Goal: Navigation & Orientation: Find specific page/section

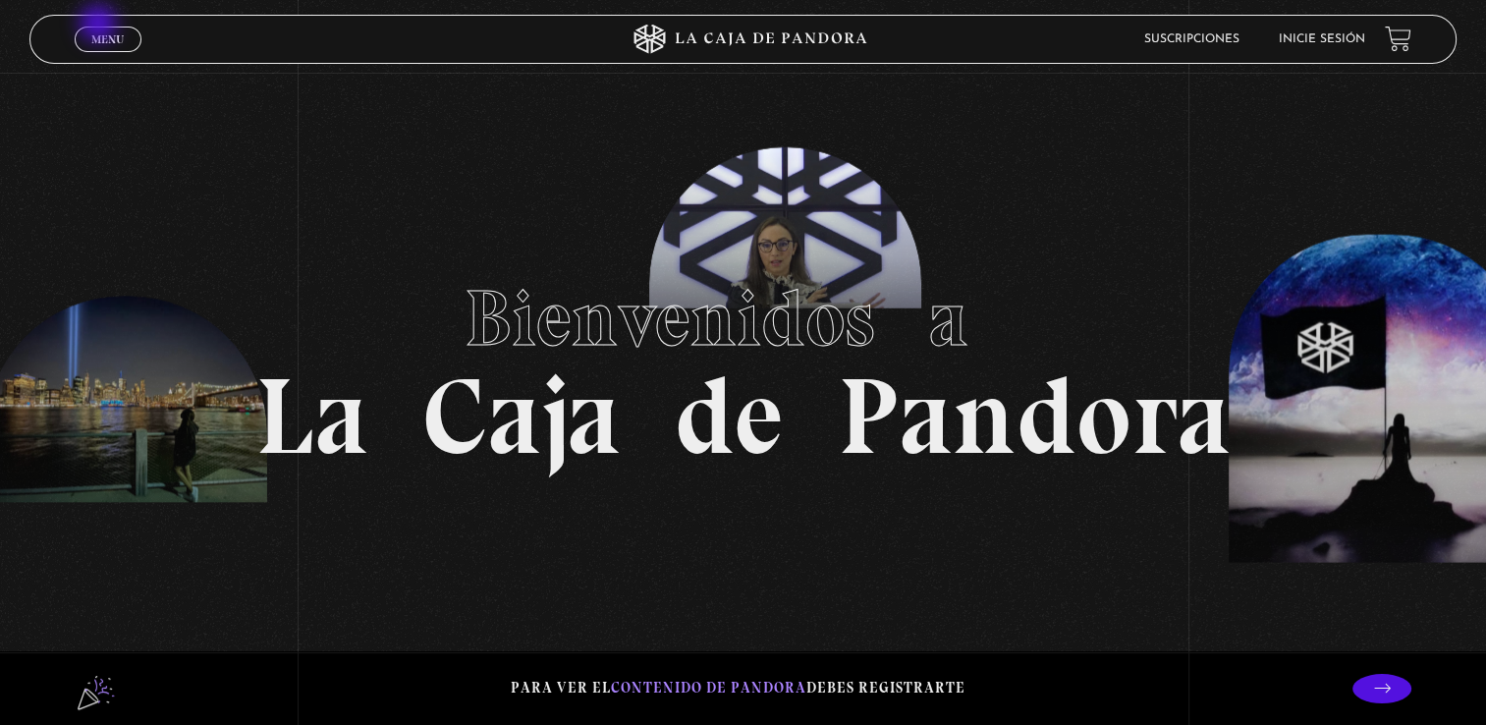
click at [98, 27] on link "Menu Cerrar" at bounding box center [108, 40] width 67 height 26
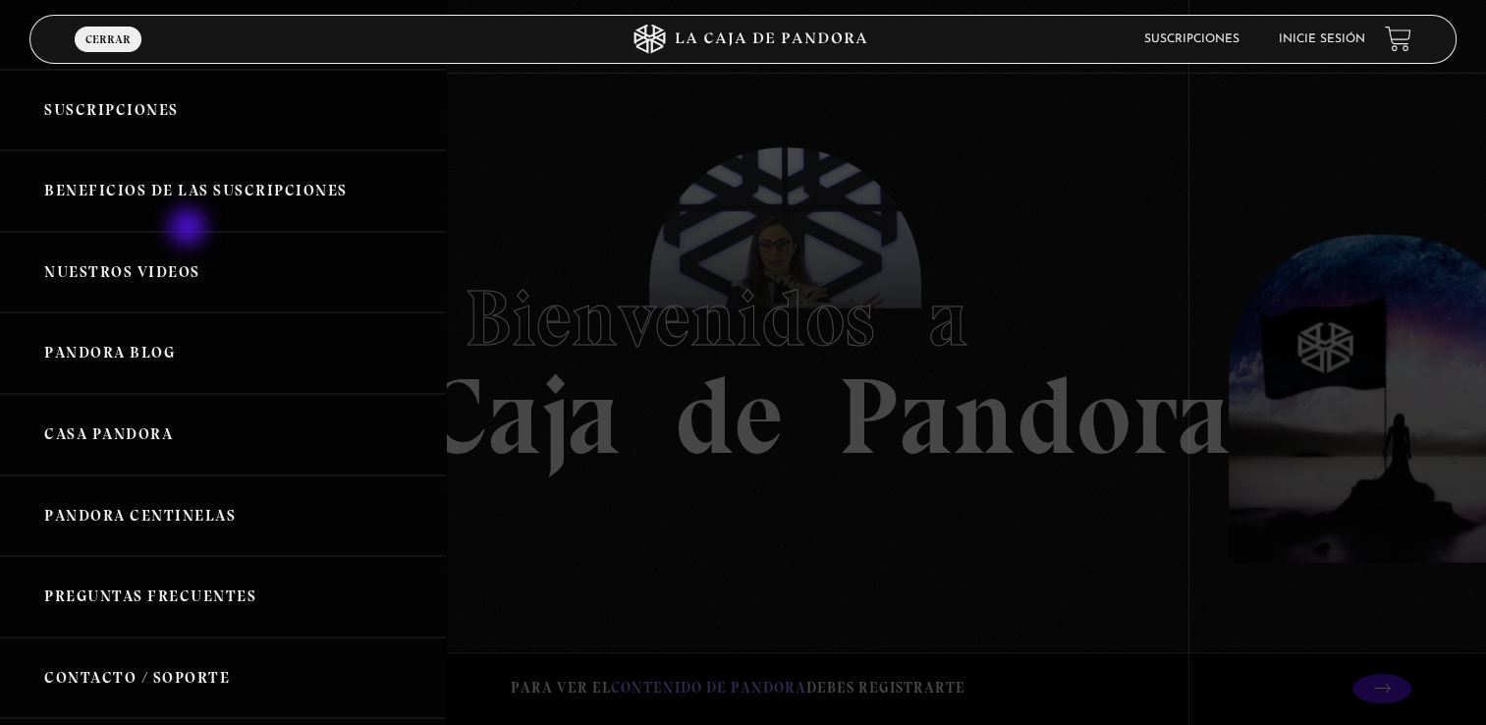
scroll to position [196, 0]
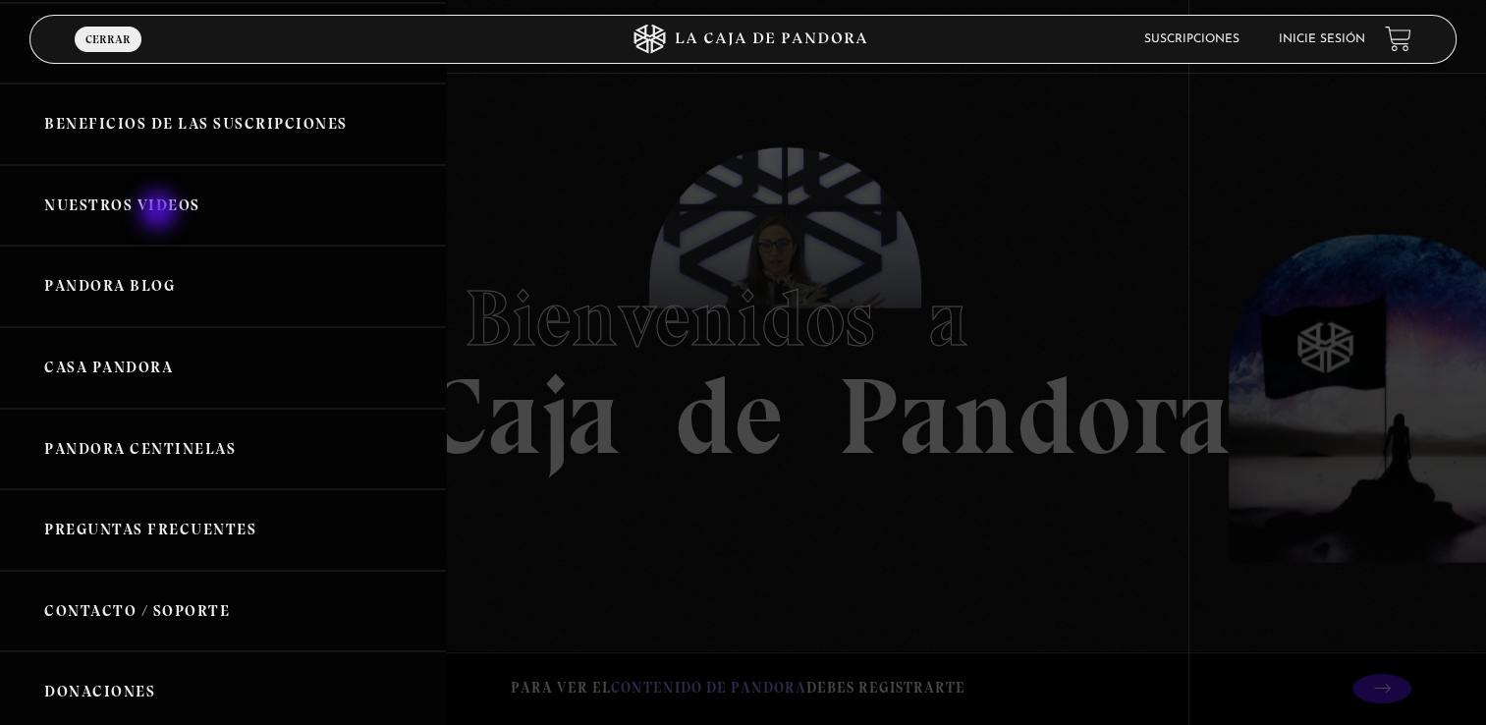
click at [160, 212] on link "Nuestros Videos" at bounding box center [223, 206] width 446 height 82
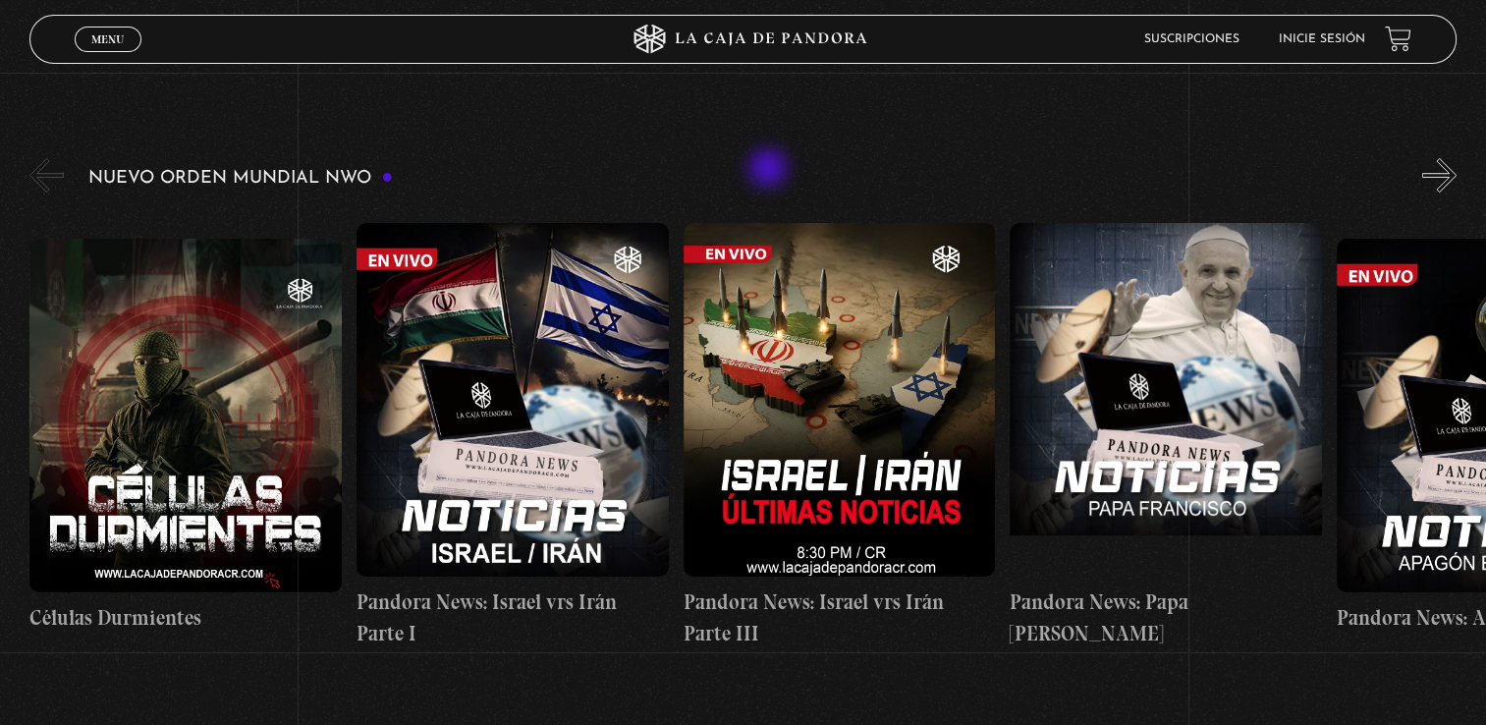
scroll to position [295, 0]
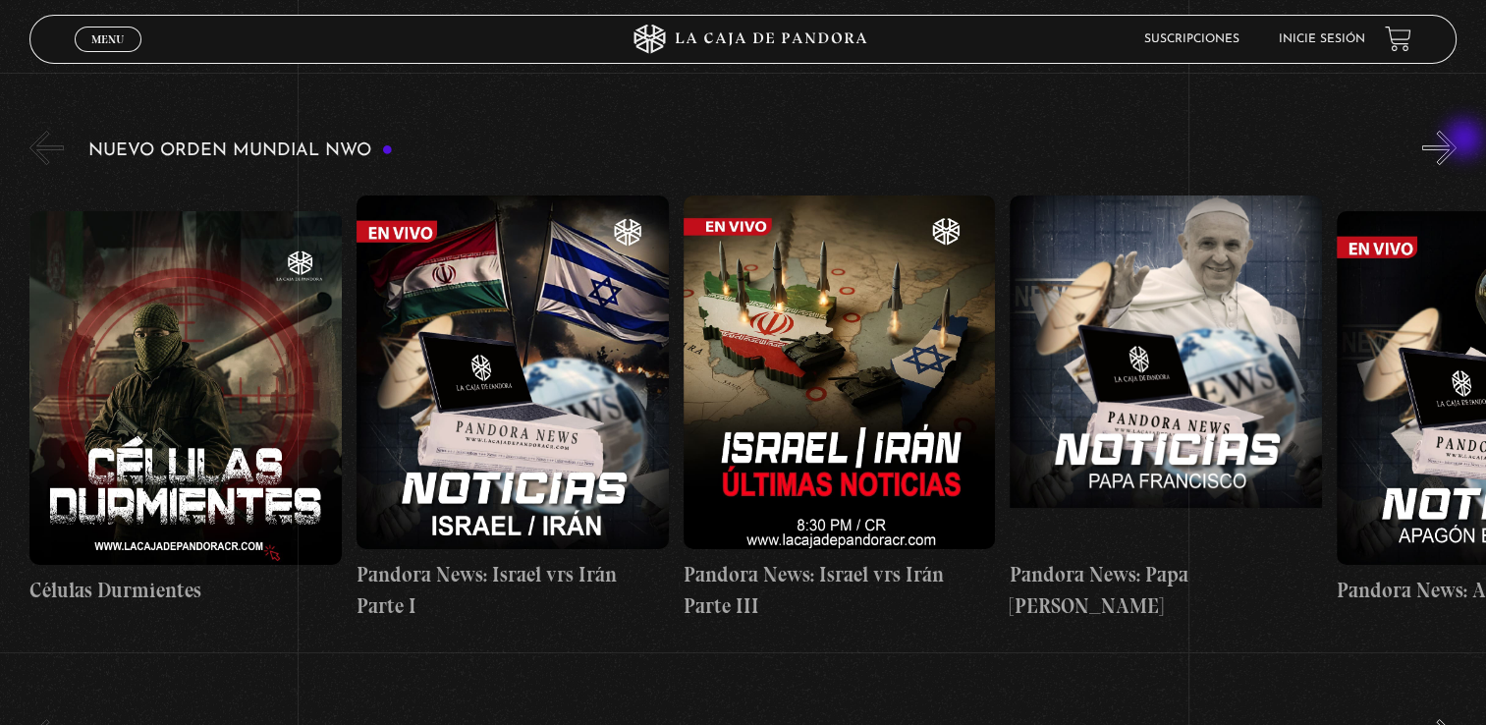
click at [1457, 143] on button "»" at bounding box center [1439, 148] width 34 height 34
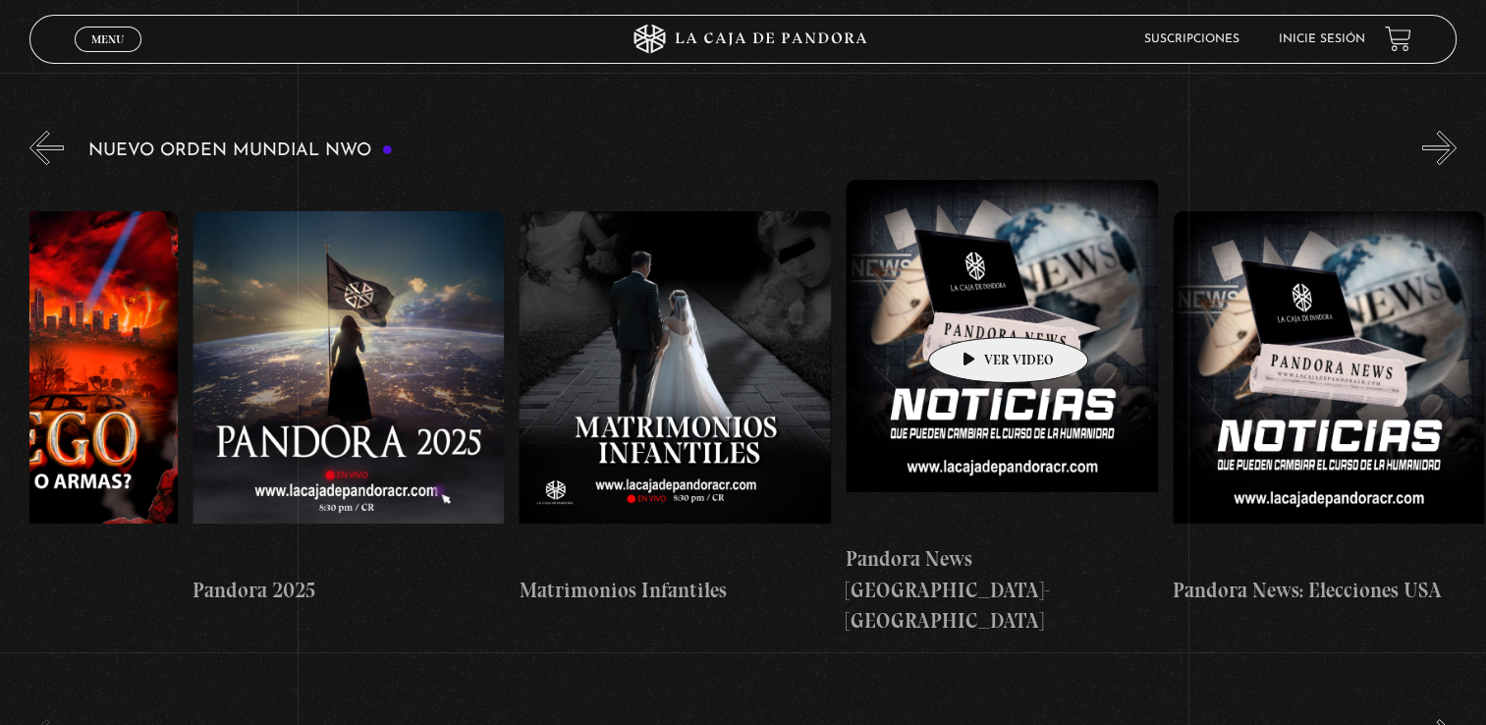
scroll to position [0, 247]
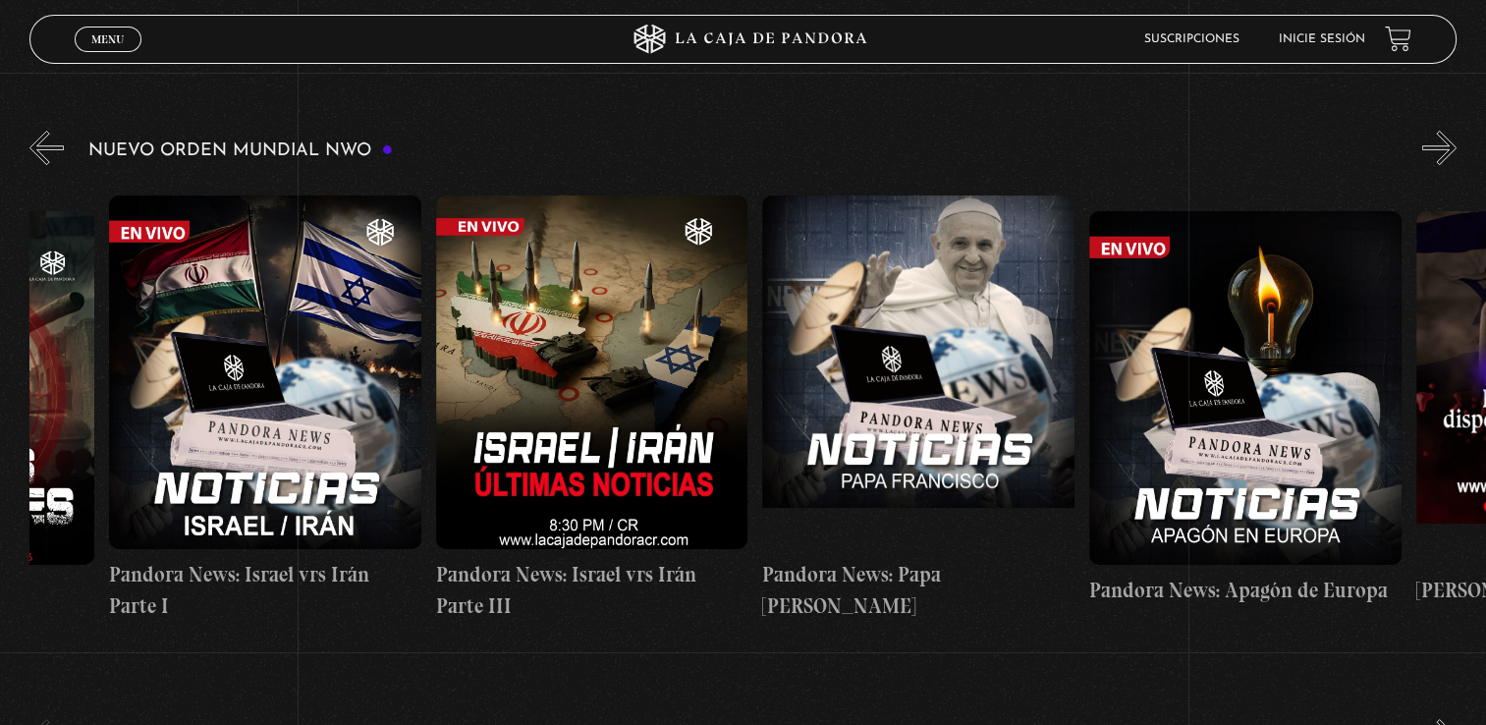
drag, startPoint x: 1414, startPoint y: 280, endPoint x: 1504, endPoint y: 375, distance: 130.6
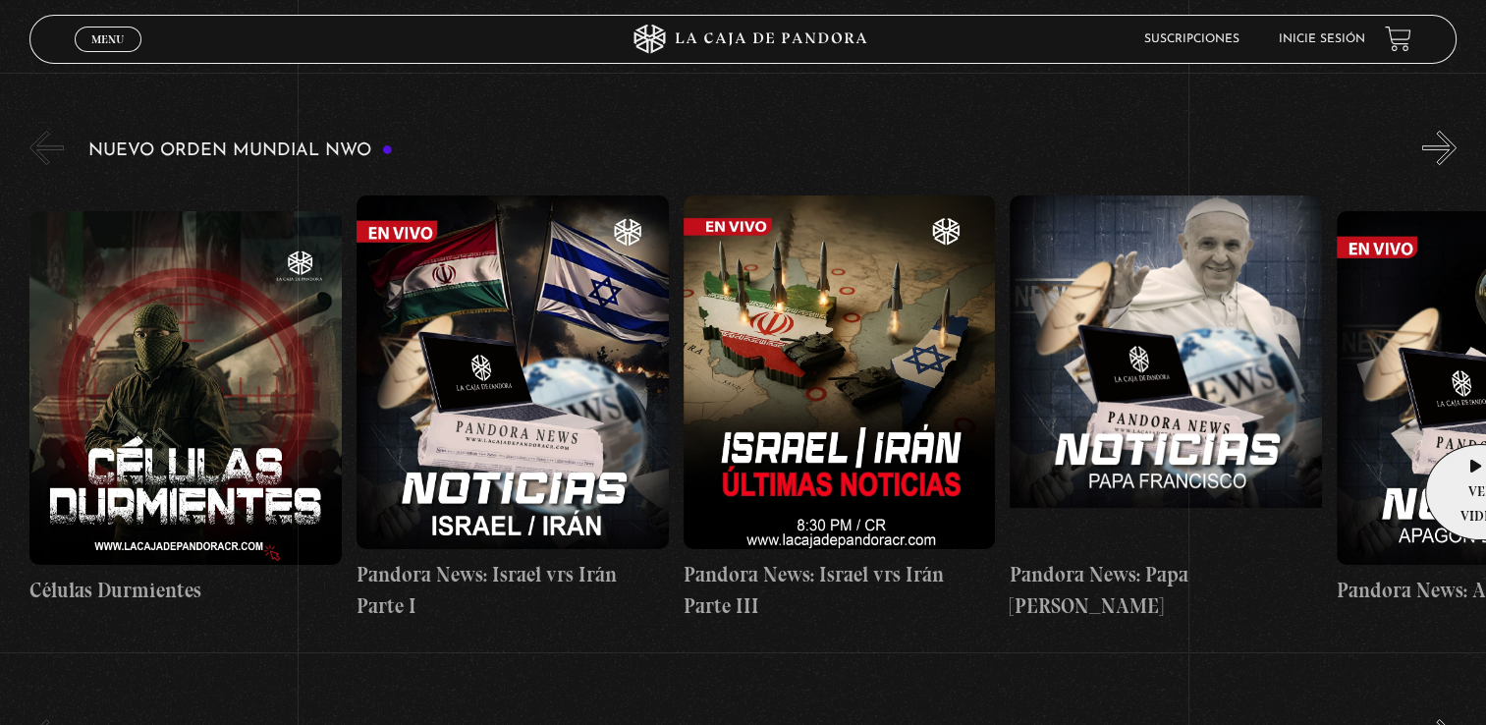
drag, startPoint x: 350, startPoint y: 338, endPoint x: 1474, endPoint y: 414, distance: 1127.2
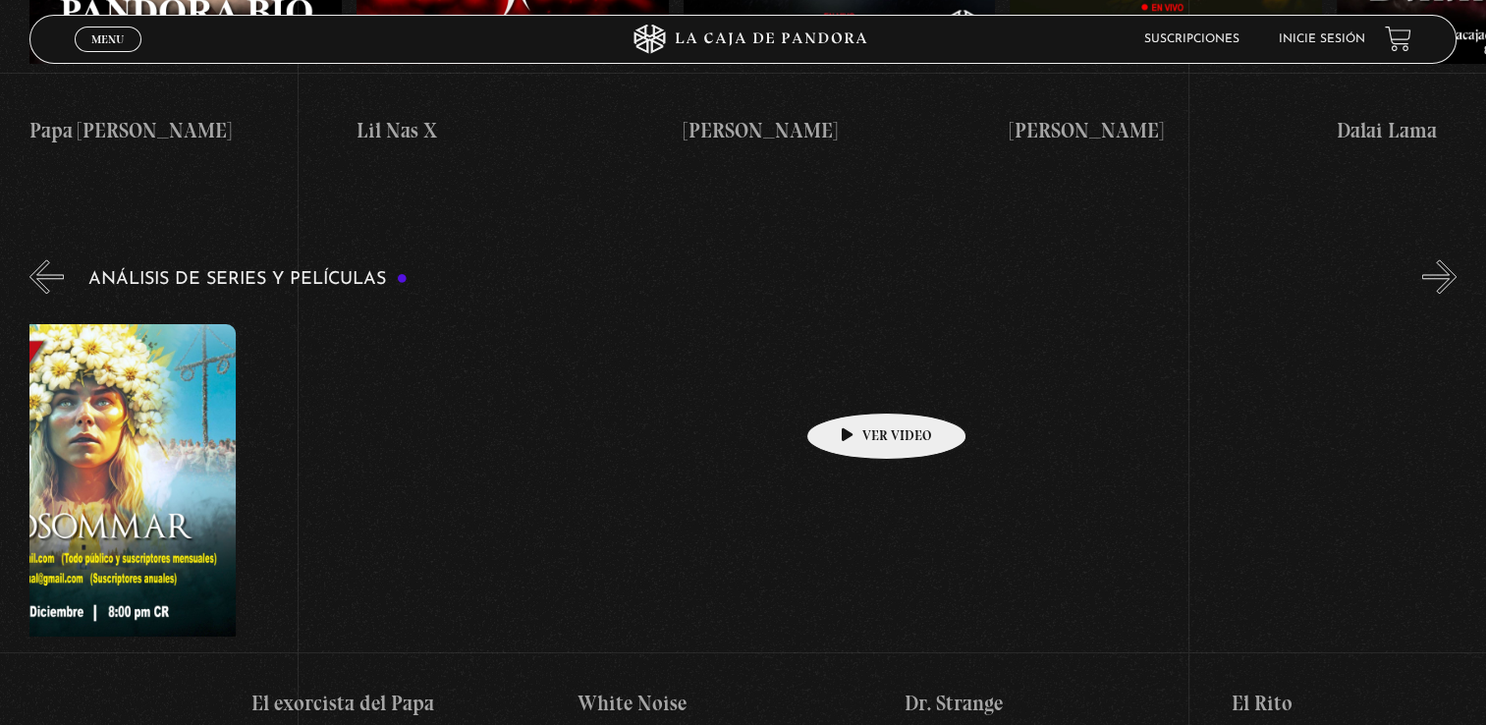
scroll to position [0, 1528]
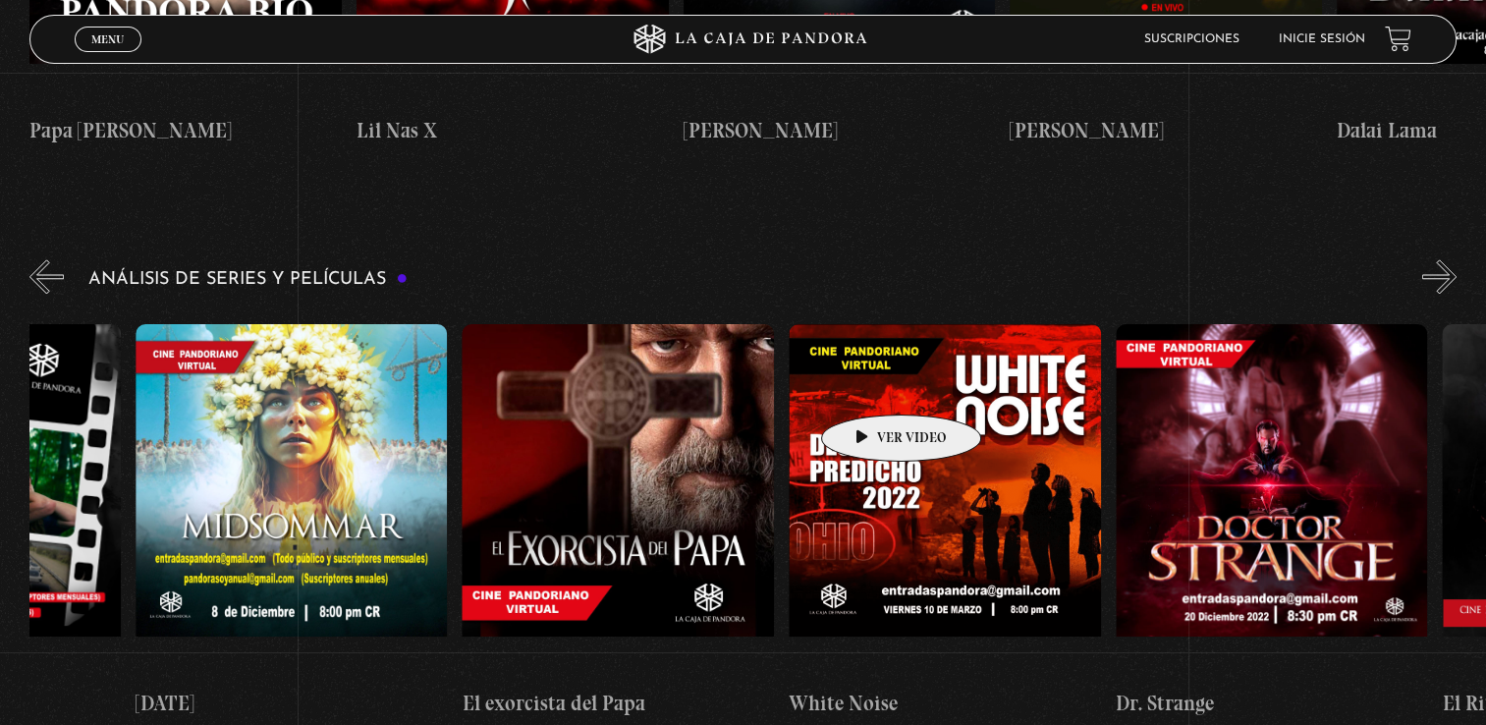
drag, startPoint x: 1176, startPoint y: 379, endPoint x: 870, endPoint y: 385, distance: 305.5
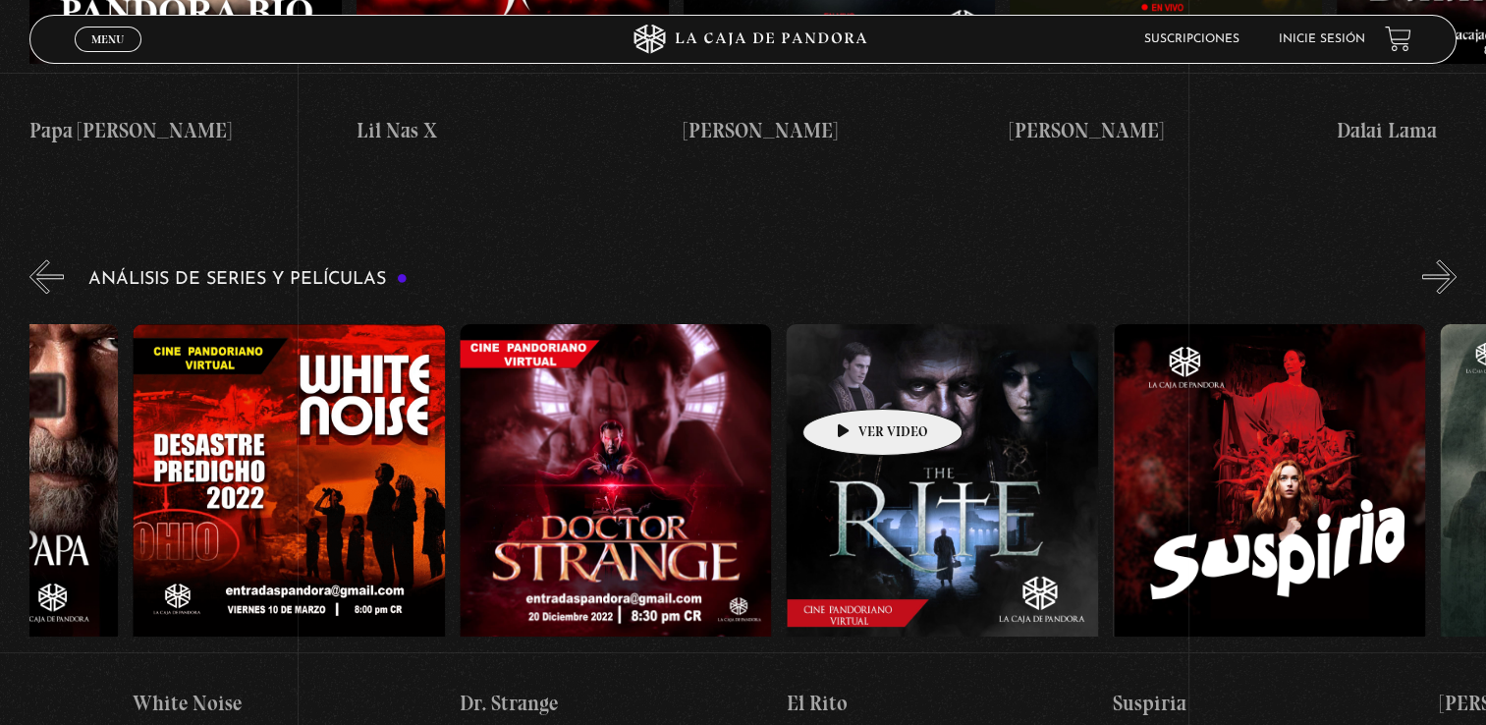
scroll to position [0, 2292]
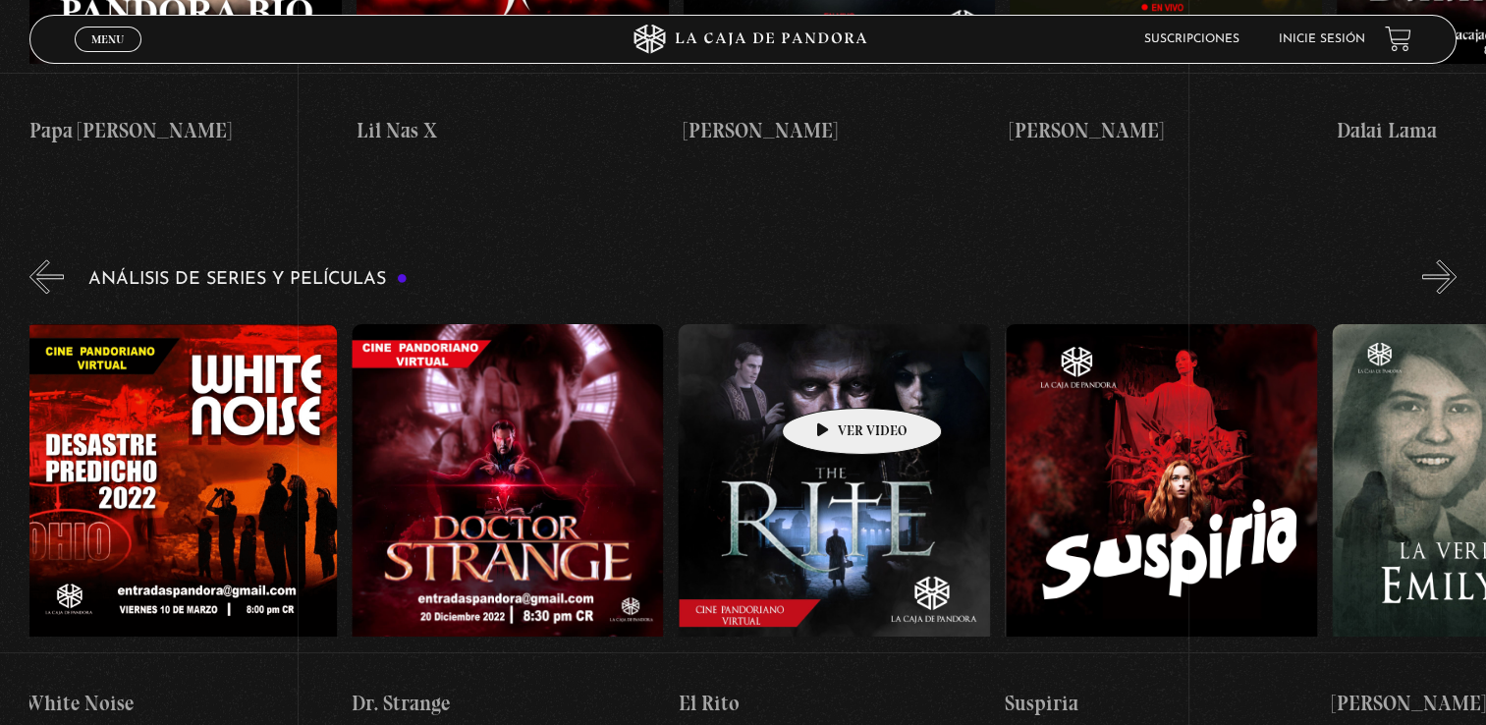
drag, startPoint x: 983, startPoint y: 381, endPoint x: 831, endPoint y: 378, distance: 152.3
click at [831, 378] on div "El Conjuro Conclave Greenland – Meteoritos Mi Otra Yo Dejar el Mundo Atrás Mids…" at bounding box center [1494, 520] width 7514 height 425
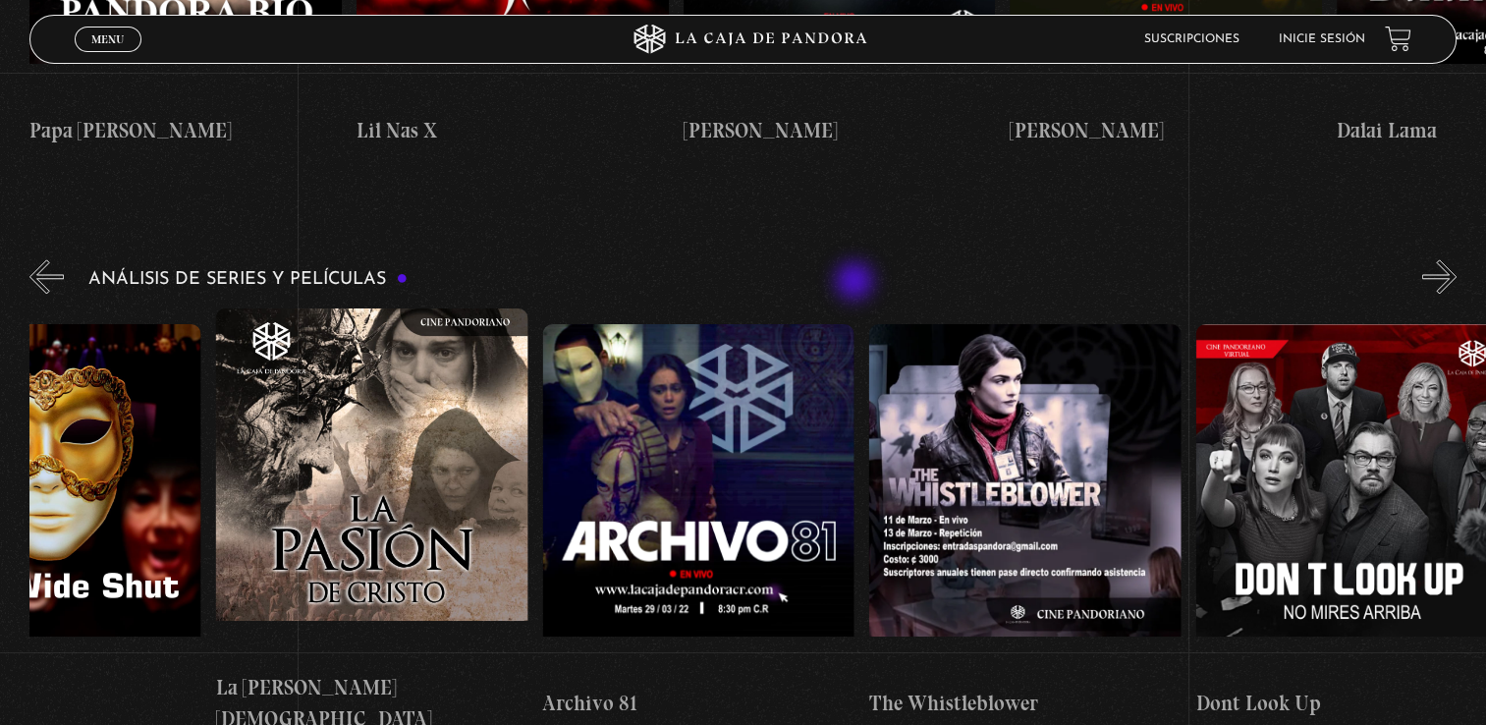
drag, startPoint x: 1210, startPoint y: 327, endPoint x: 856, endPoint y: 283, distance: 356.3
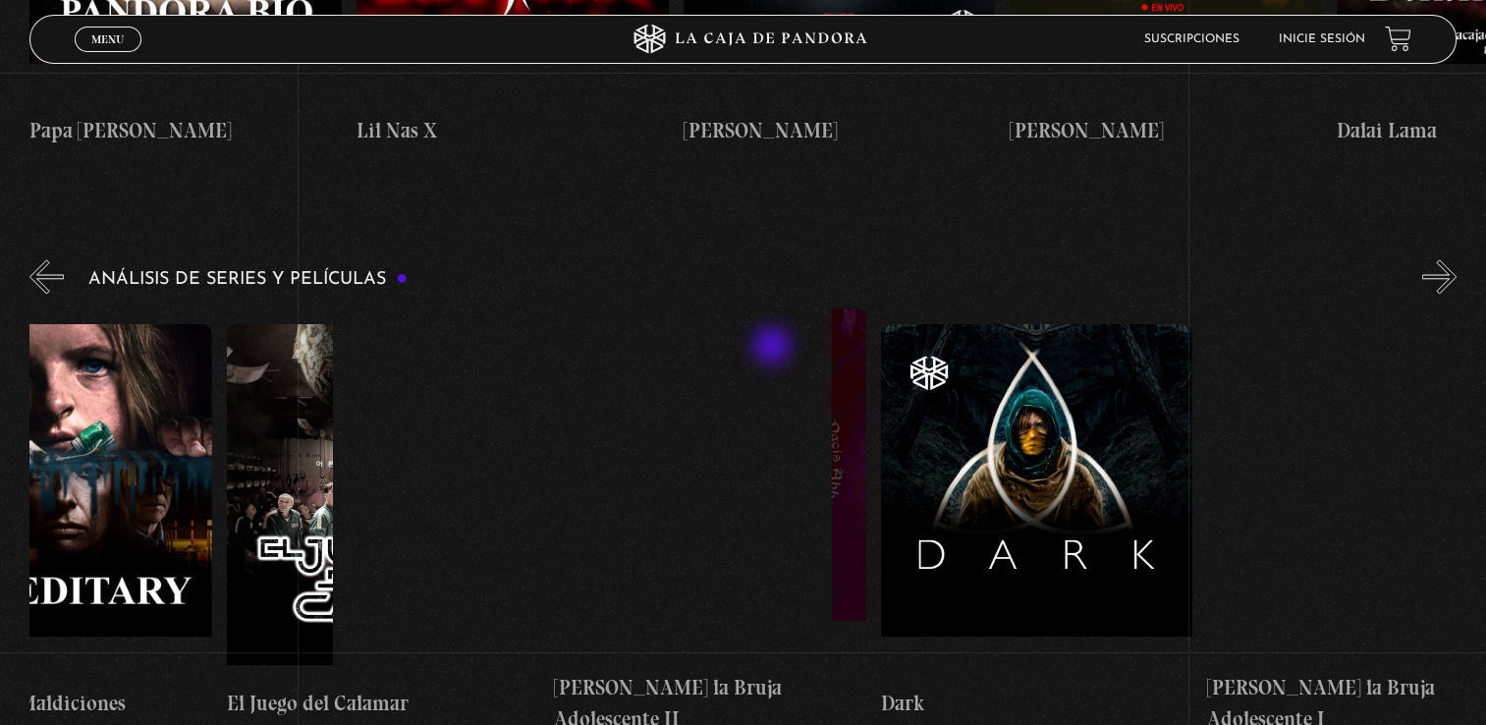
scroll to position [0, 5778]
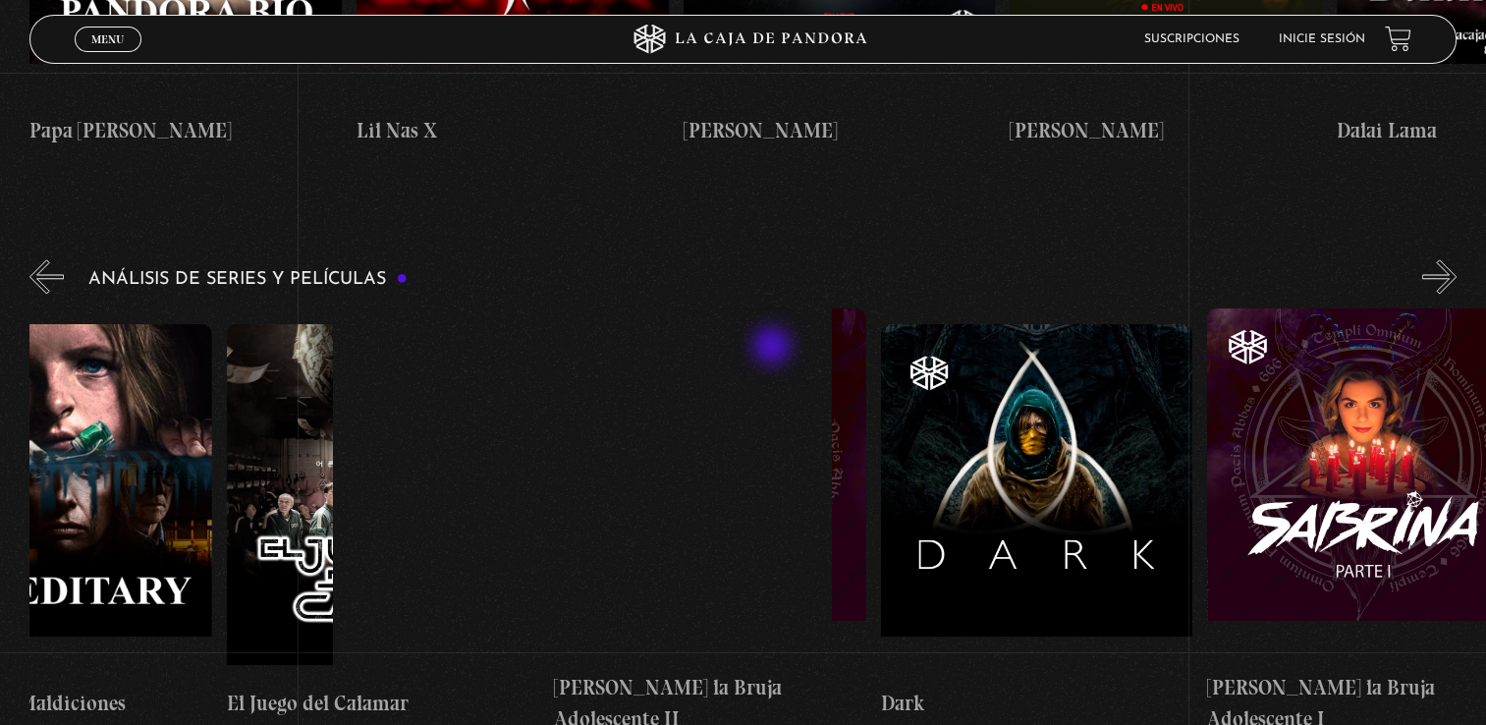
drag, startPoint x: 1116, startPoint y: 373, endPoint x: 773, endPoint y: 348, distance: 343.7
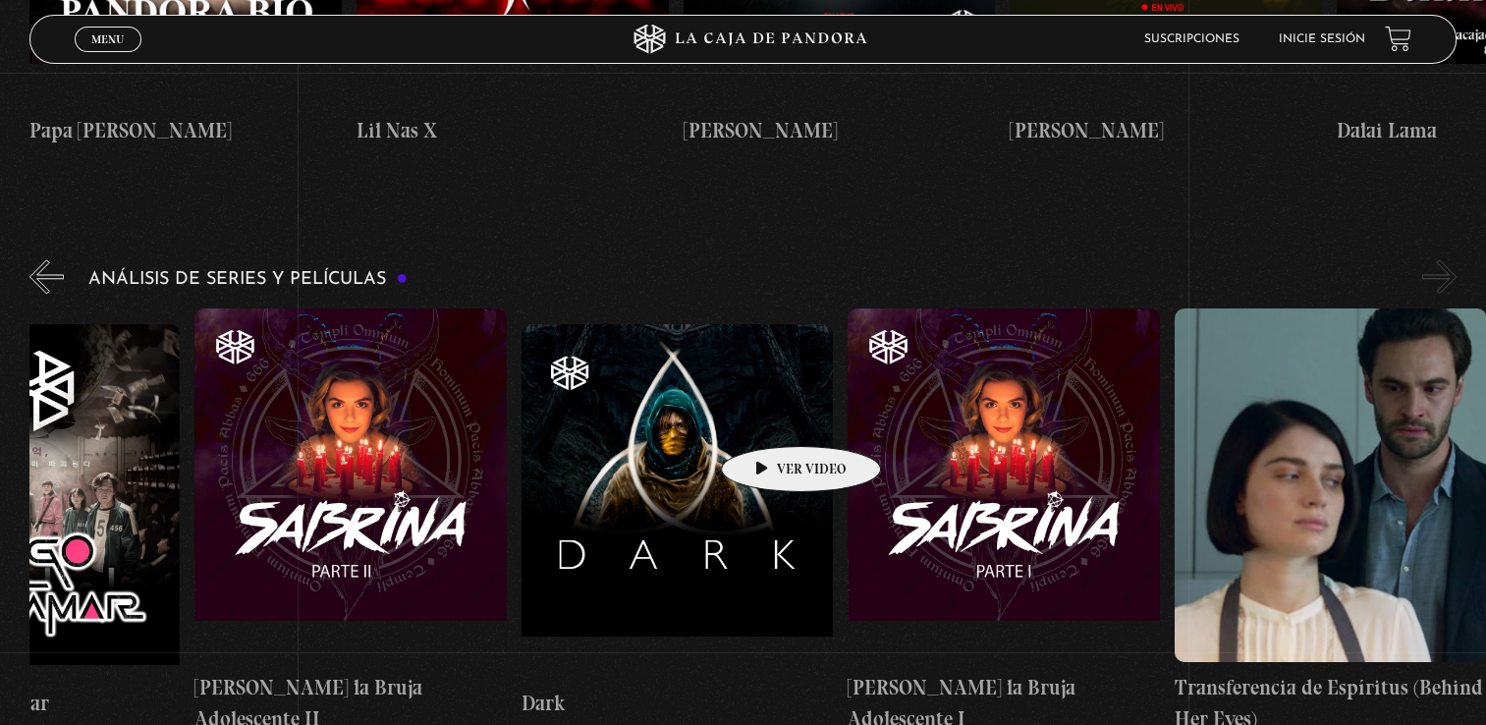
scroll to position [0, 4035]
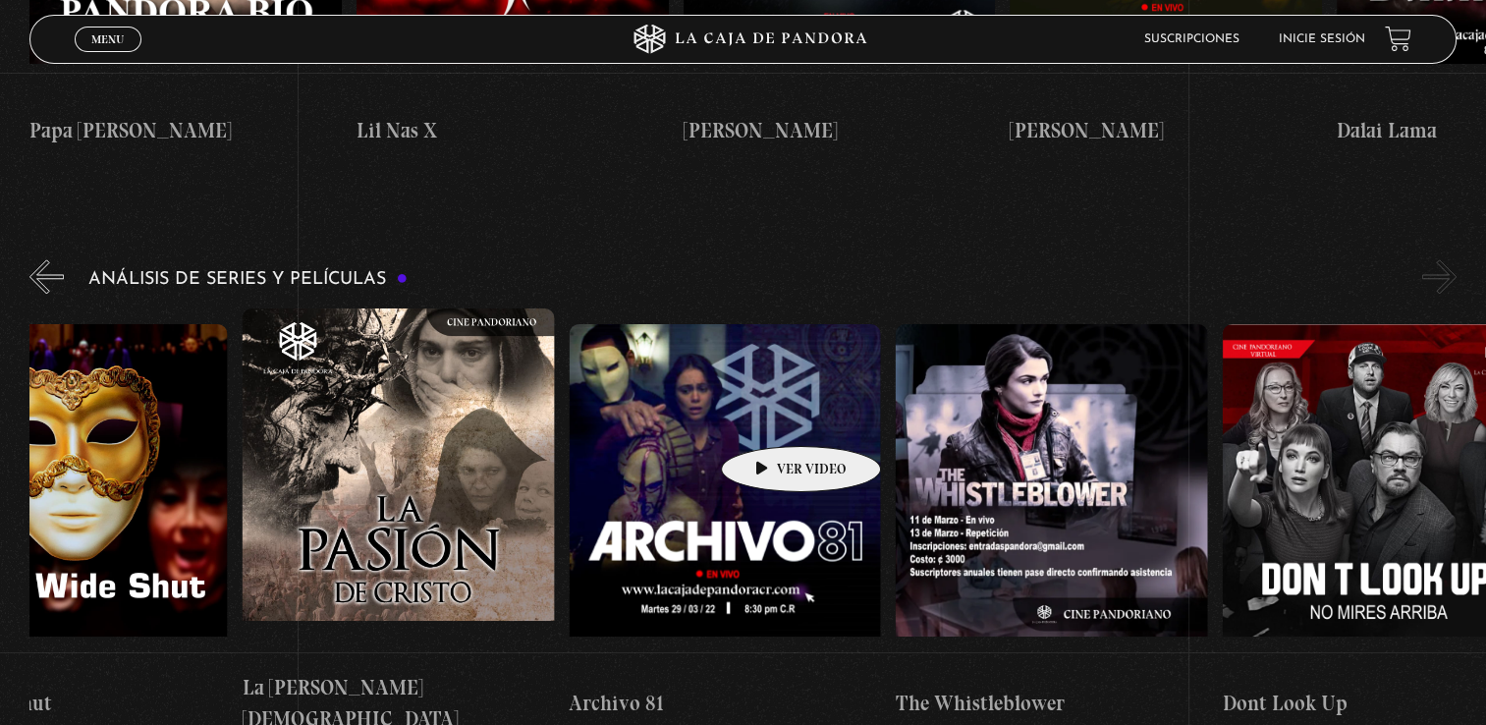
drag, startPoint x: 1317, startPoint y: 434, endPoint x: 1500, endPoint y: 550, distance: 216.3
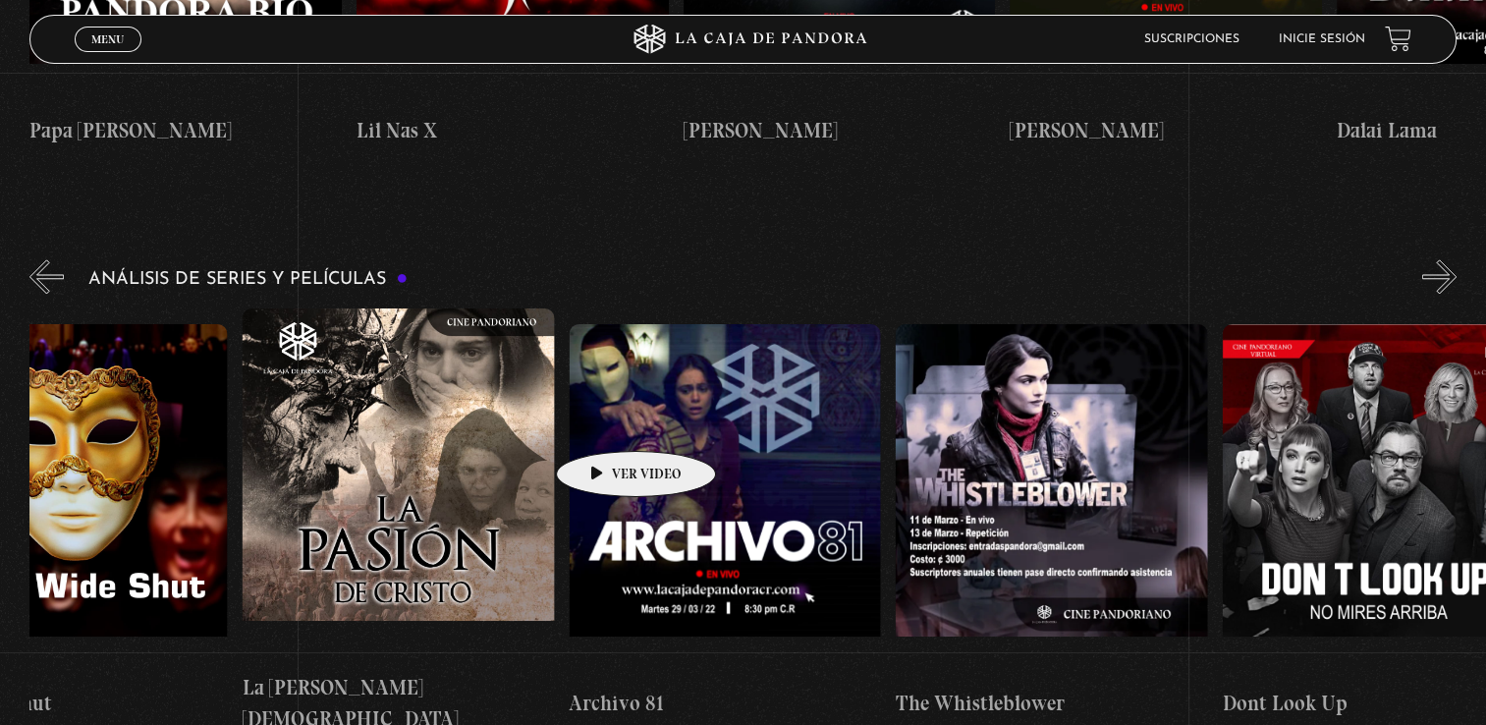
scroll to position [0, 0]
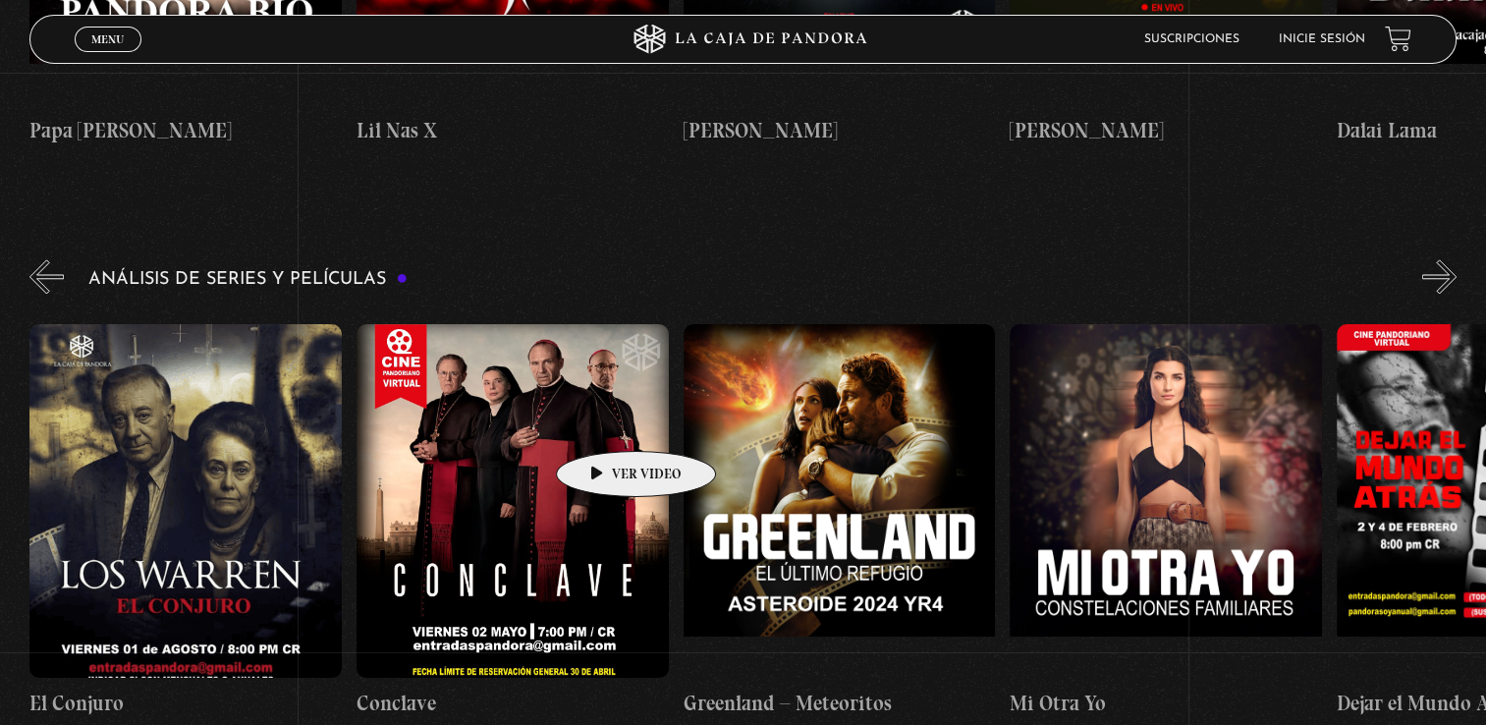
drag, startPoint x: 210, startPoint y: 374, endPoint x: 1287, endPoint y: 497, distance: 1083.4
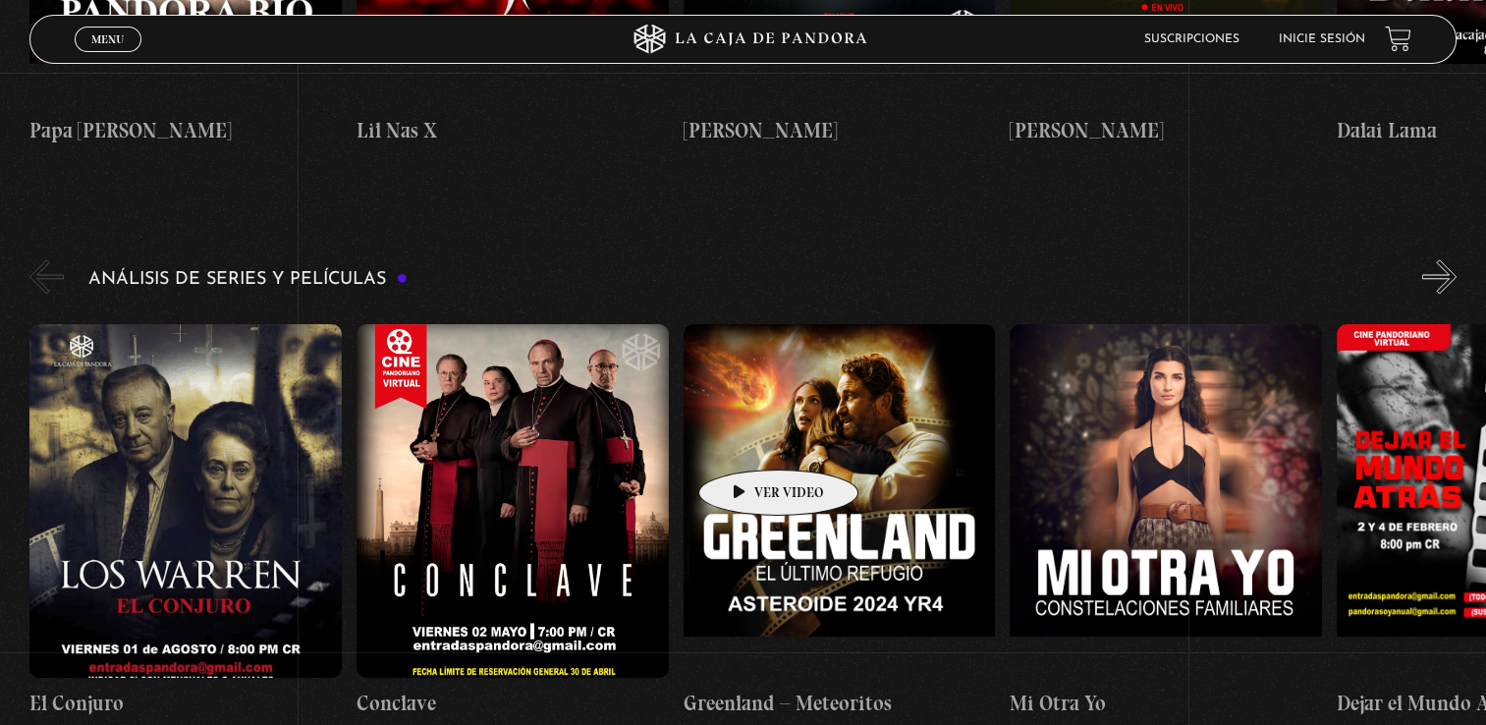
drag, startPoint x: 516, startPoint y: 415, endPoint x: 1448, endPoint y: 531, distance: 939.2
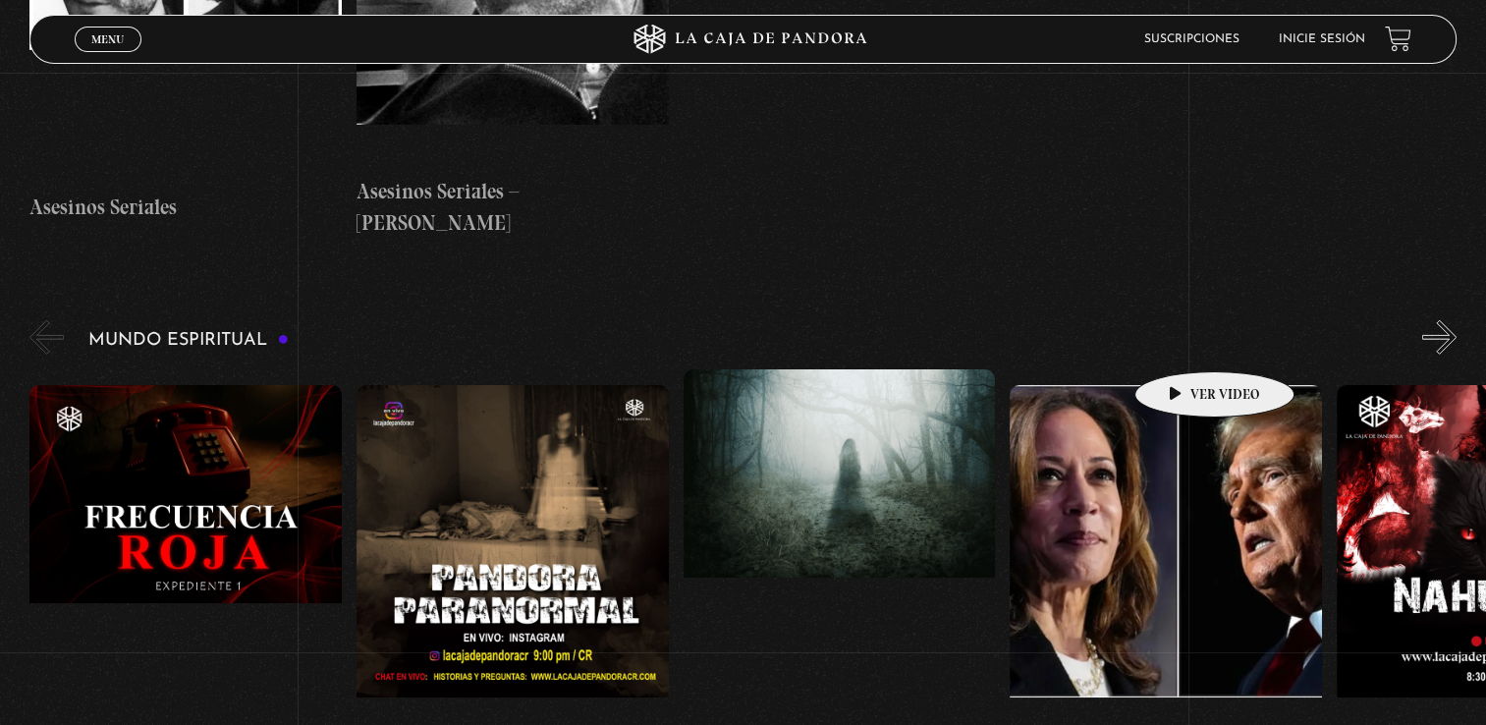
scroll to position [5991, 0]
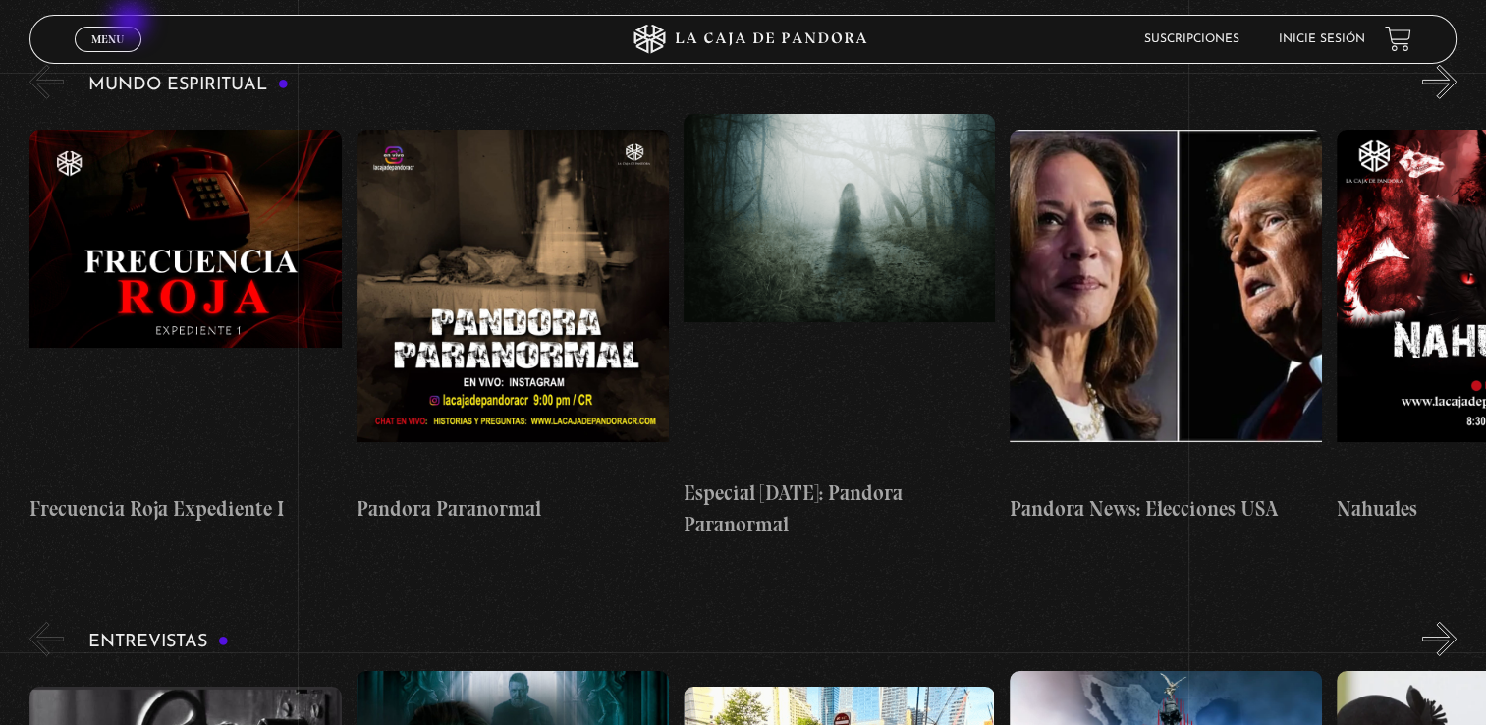
click at [116, 29] on link "Menu Cerrar" at bounding box center [108, 40] width 67 height 26
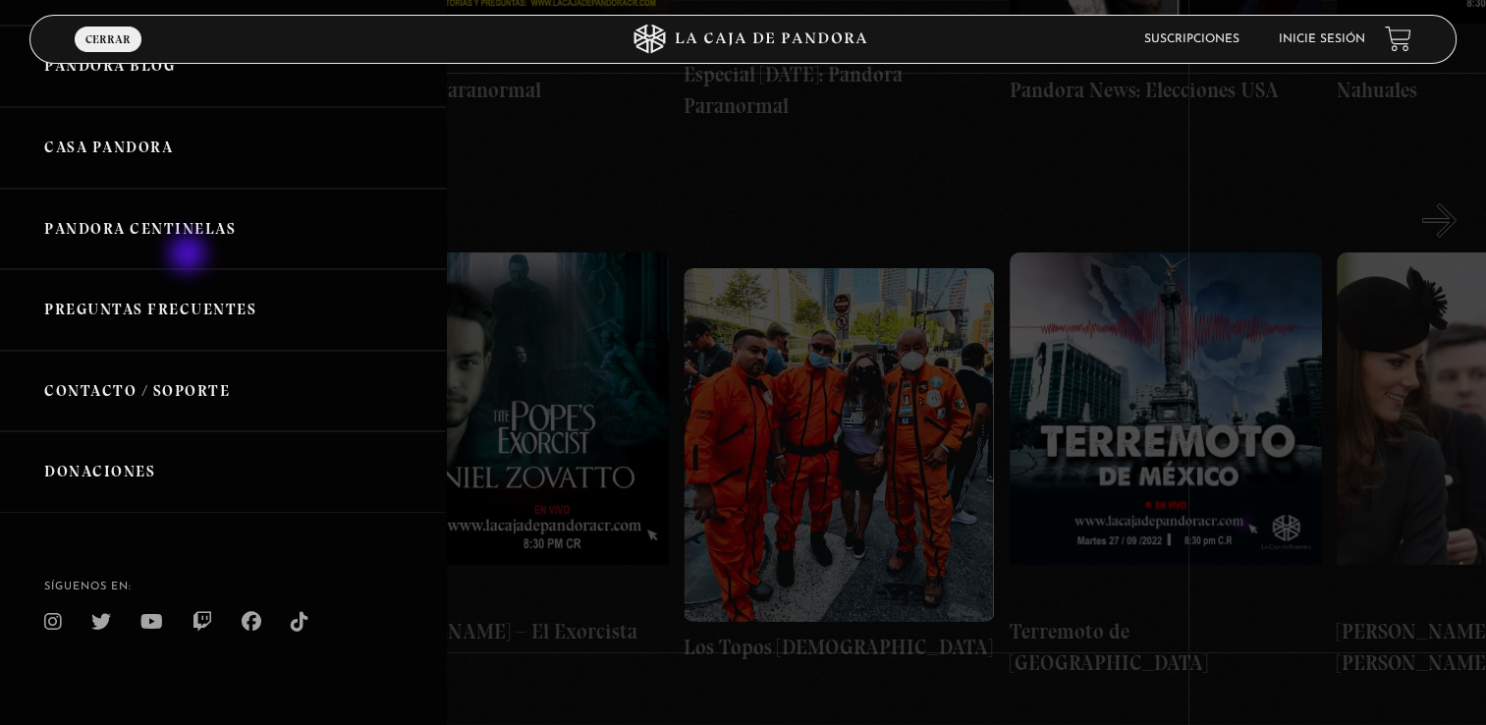
scroll to position [6482, 0]
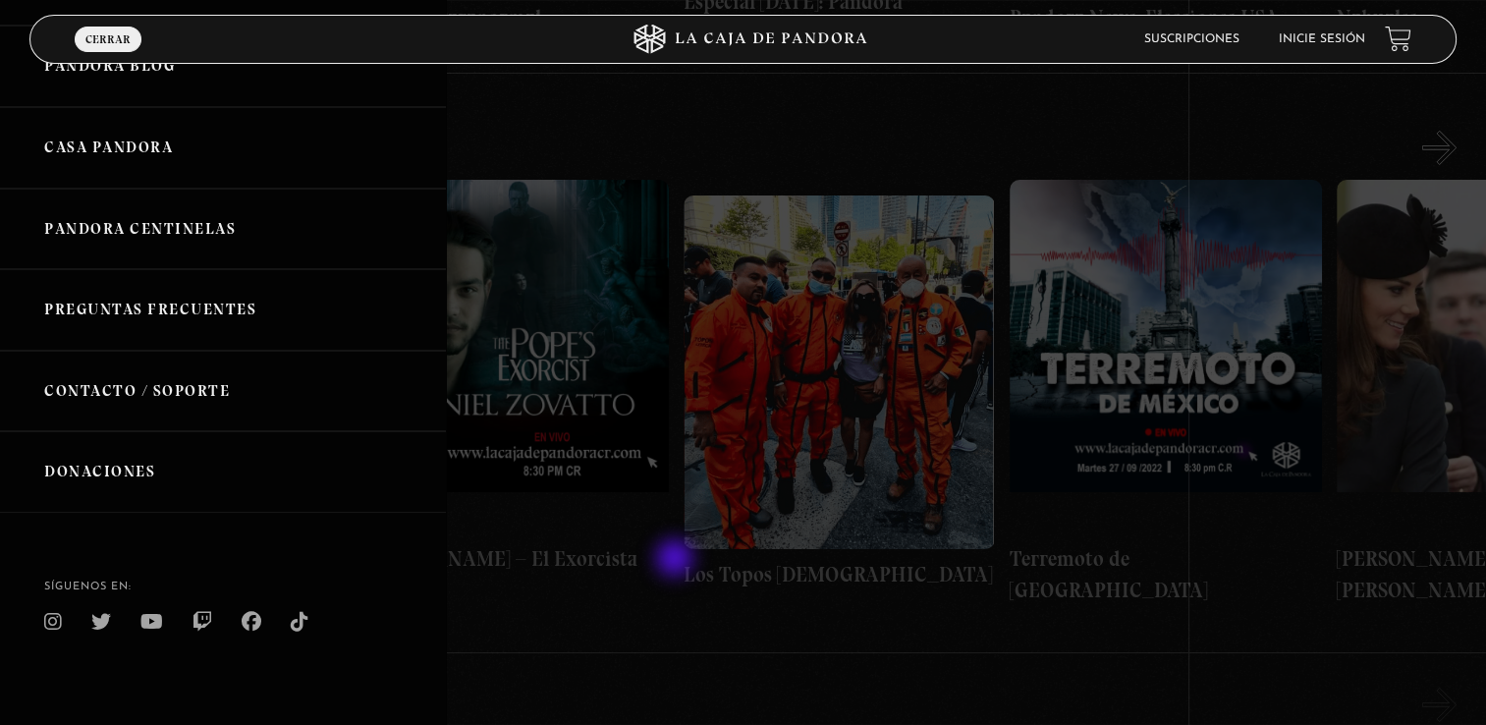
click at [678, 560] on div at bounding box center [743, 362] width 1486 height 725
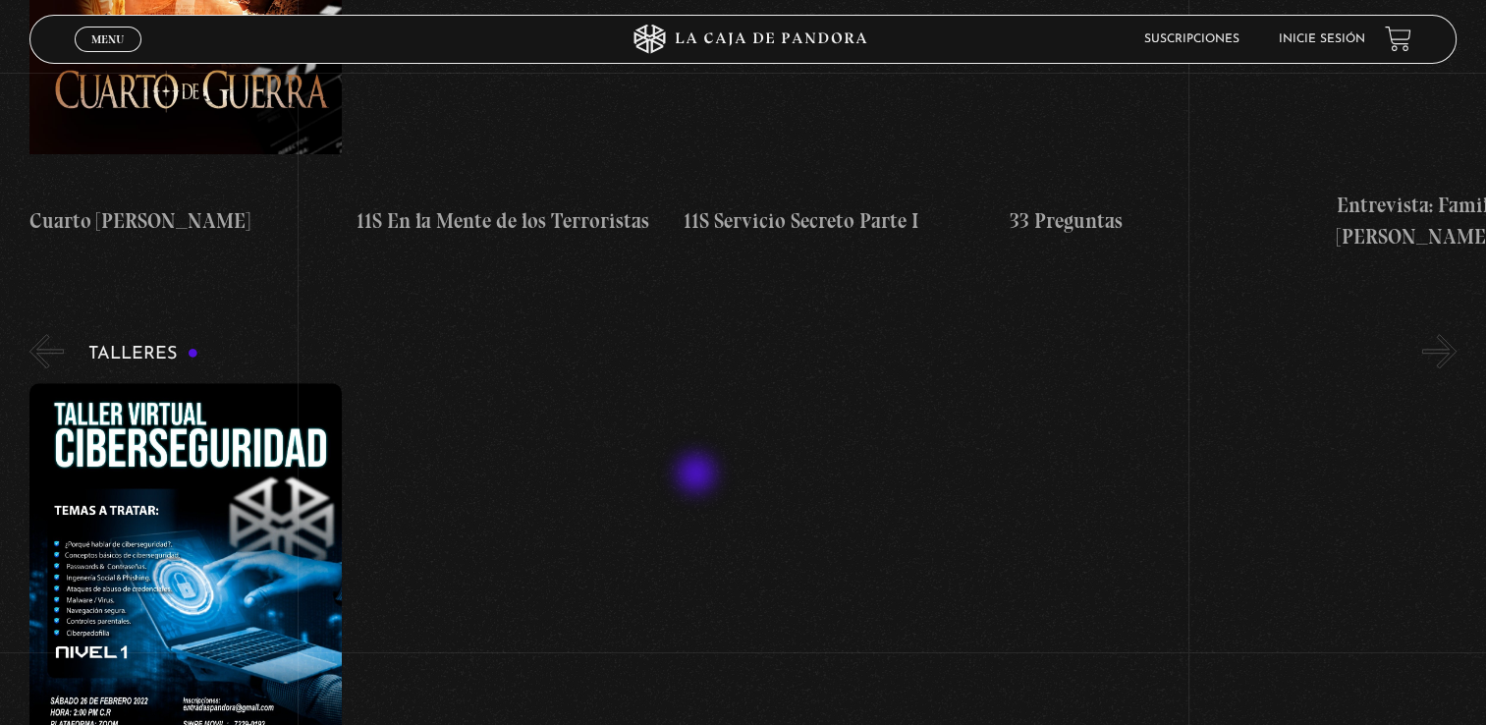
scroll to position [9036, 0]
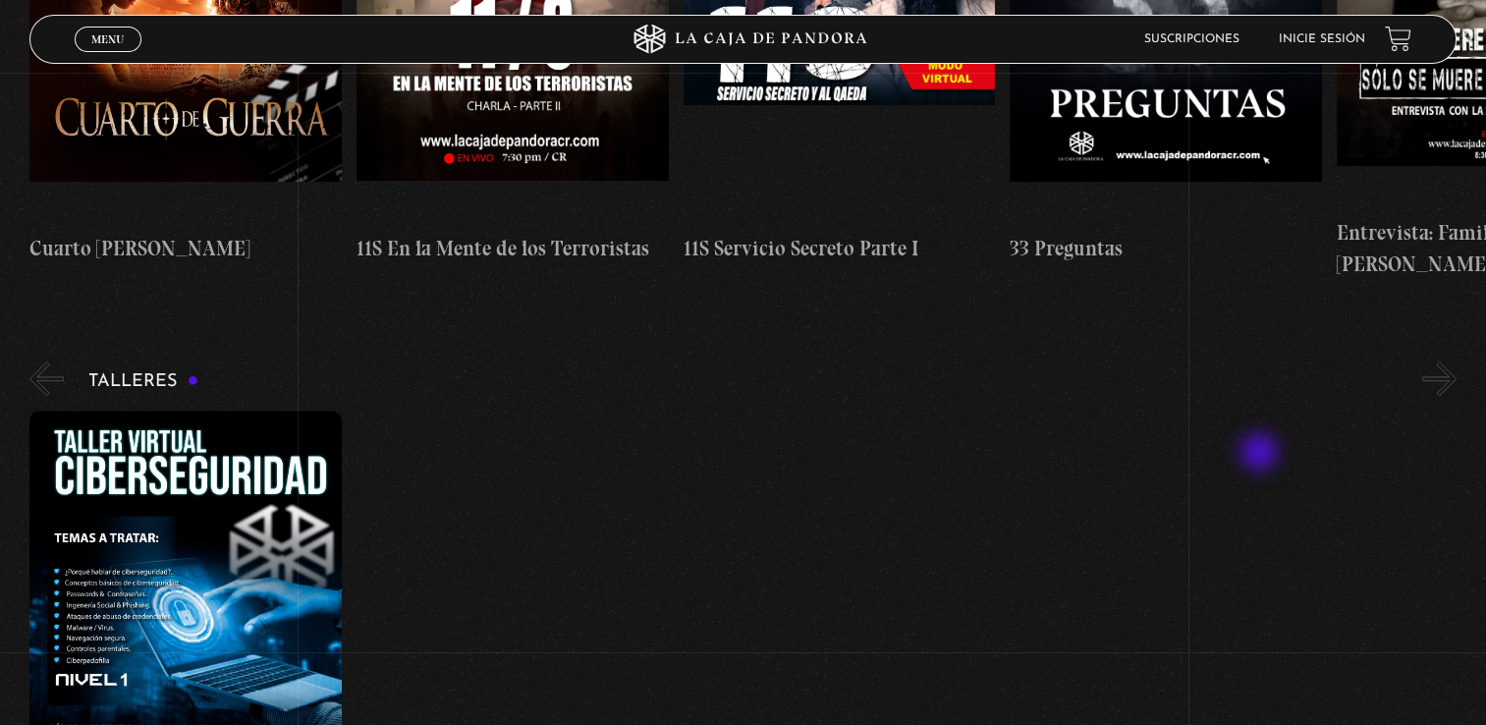
click at [1261, 454] on div "Taller Ciberseguridad Nivel I" at bounding box center [757, 608] width 1457 height 395
drag, startPoint x: 1261, startPoint y: 454, endPoint x: 1255, endPoint y: 608, distance: 154.3
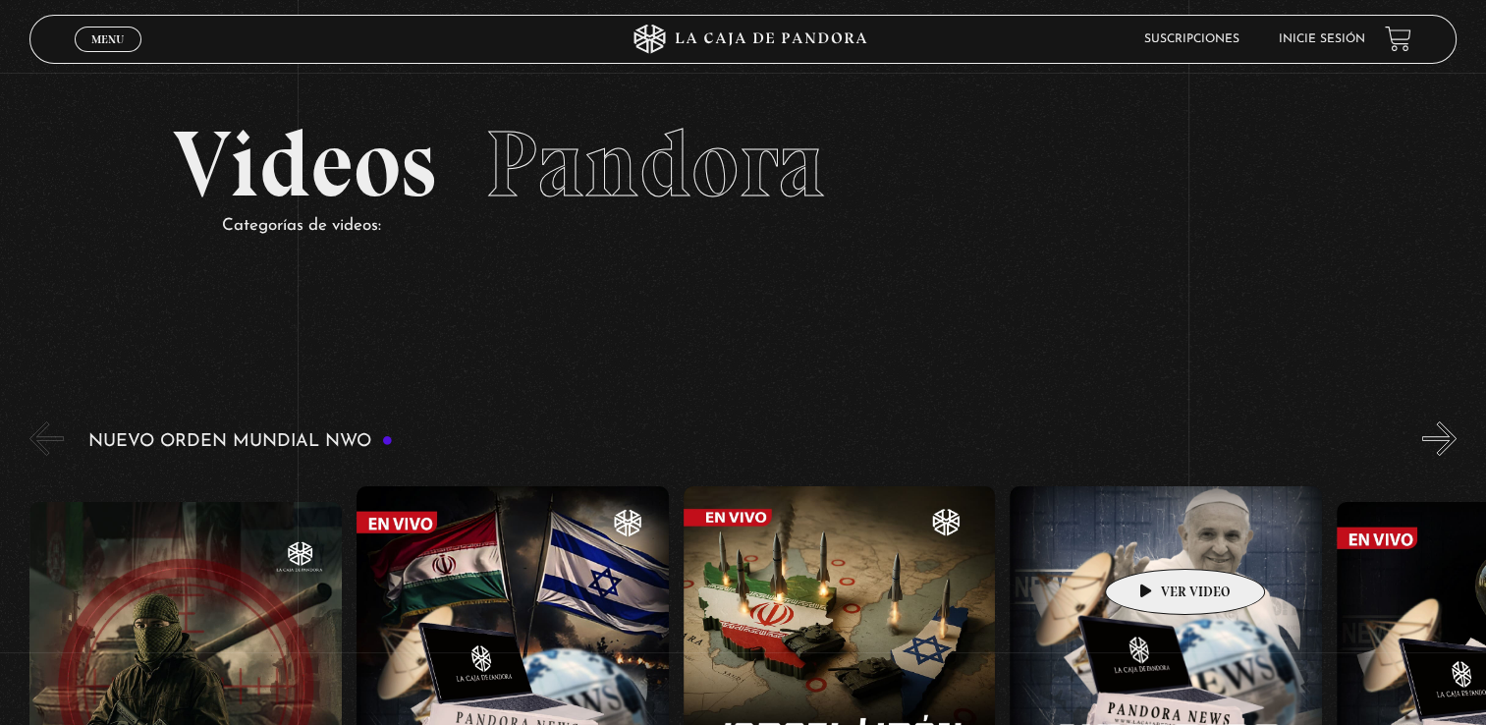
scroll to position [0, 0]
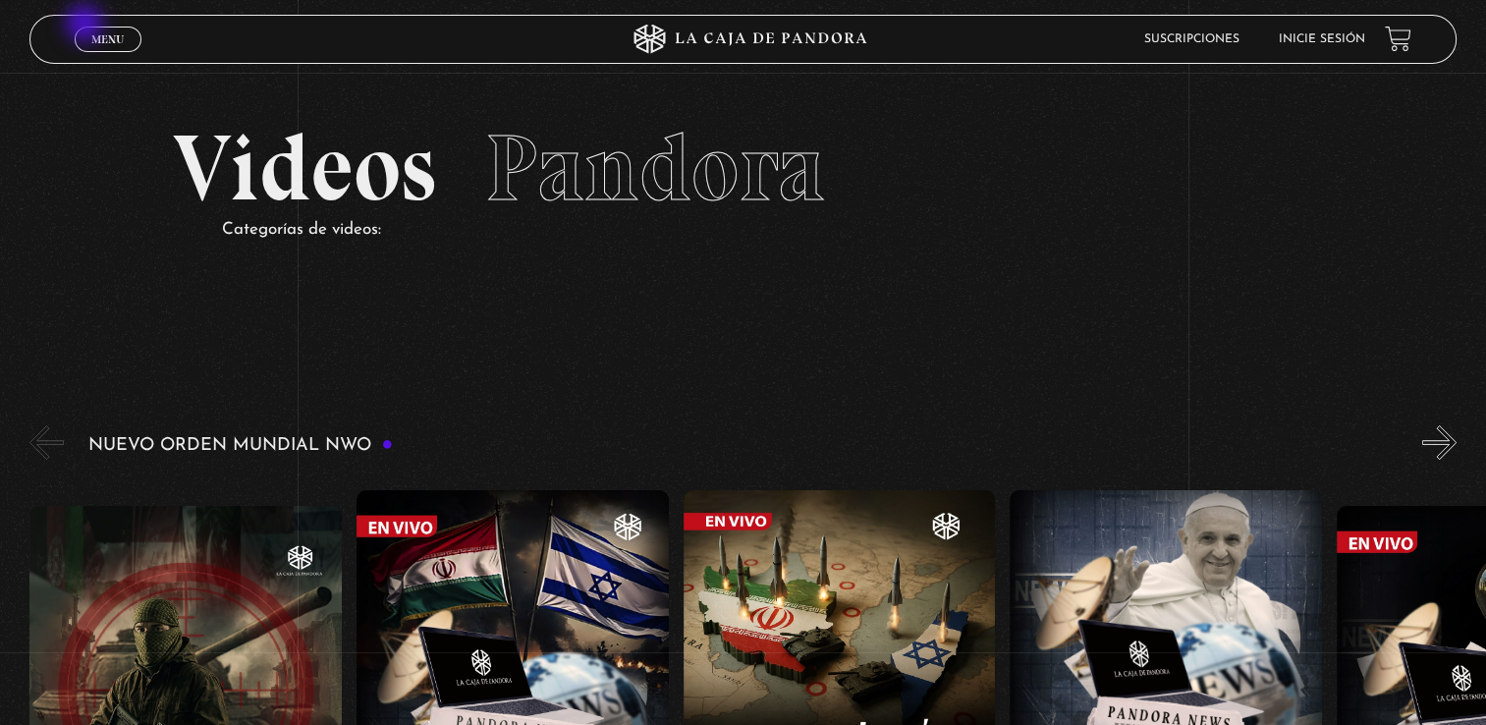
click at [88, 26] on div "Menu Cerrar" at bounding box center [298, 39] width 446 height 47
click at [77, 55] on div "Menu Cerrar" at bounding box center [298, 39] width 446 height 47
click at [101, 44] on span "Menu" at bounding box center [107, 39] width 32 height 12
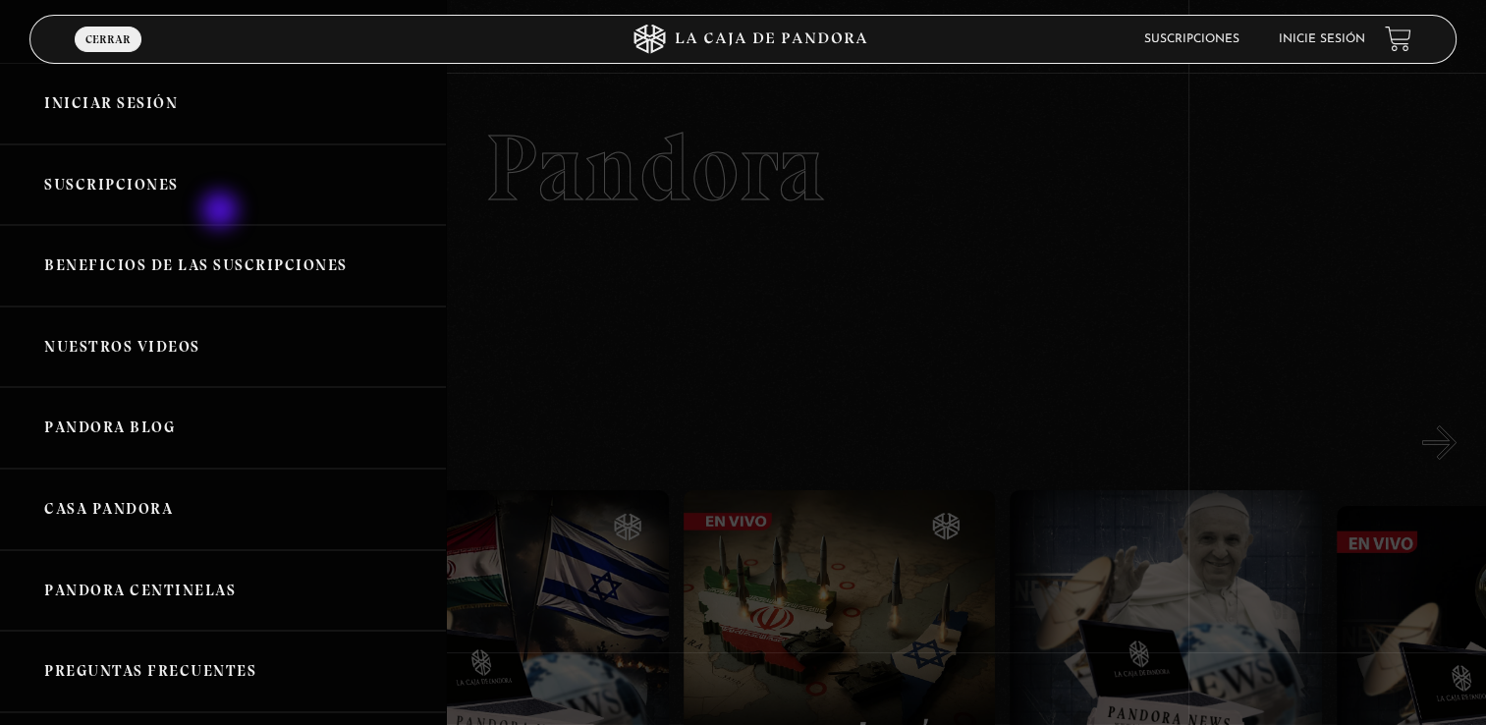
scroll to position [24, 0]
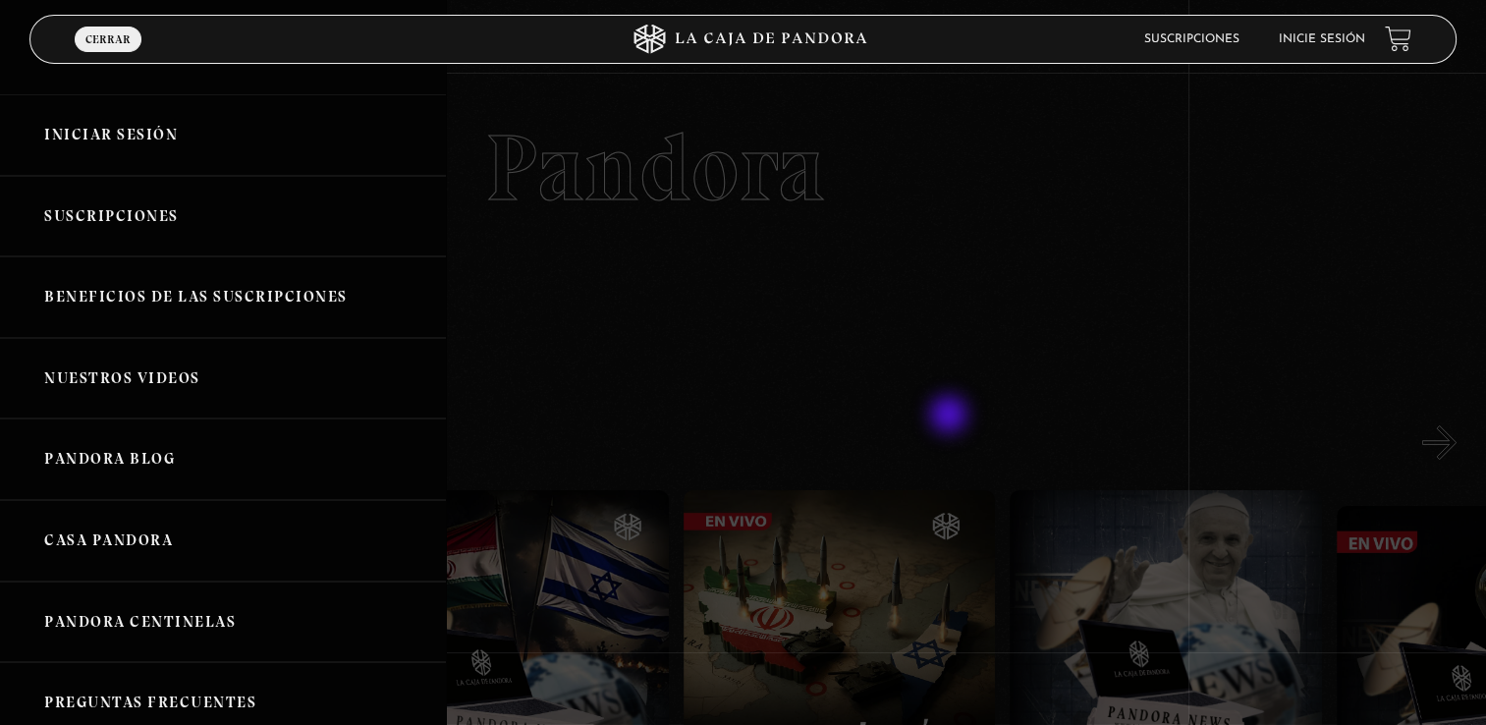
click at [951, 416] on div at bounding box center [743, 362] width 1486 height 725
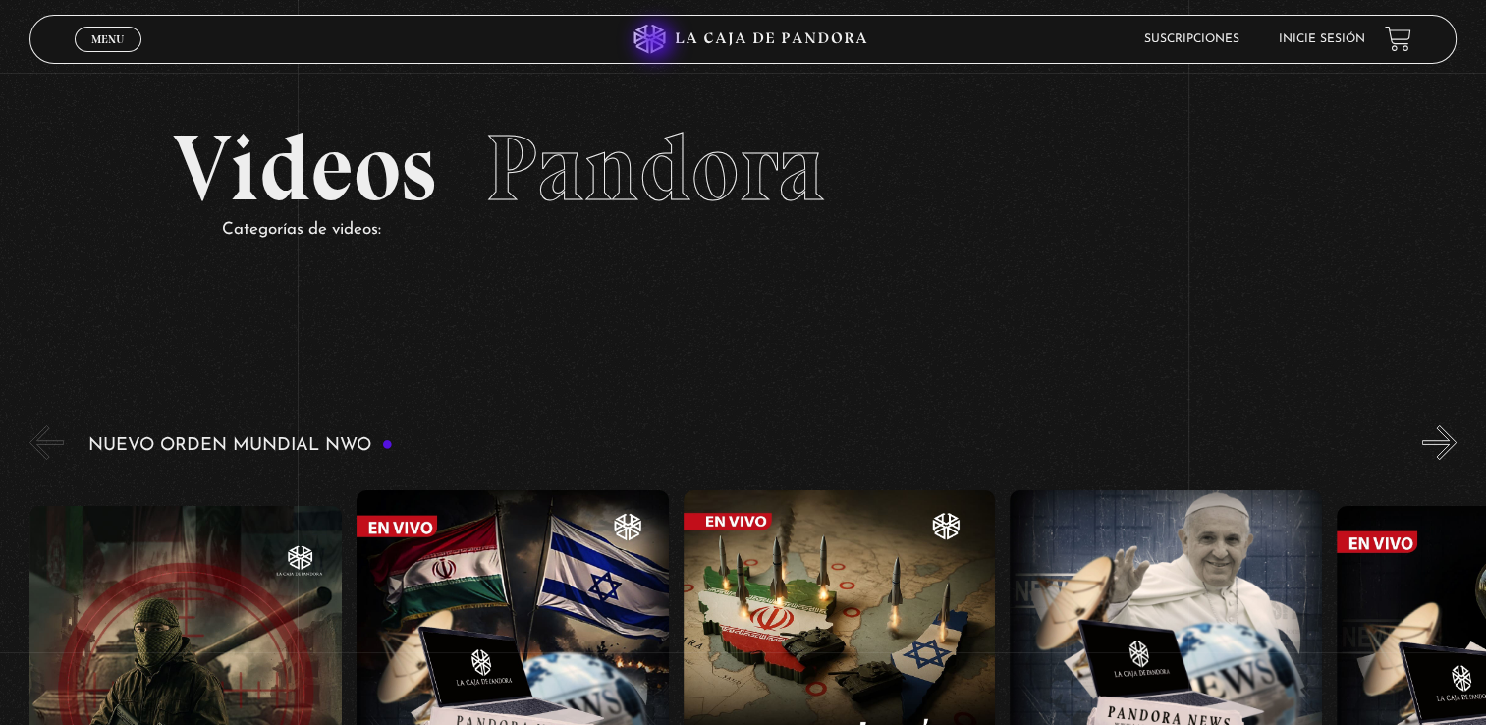
click at [657, 43] on icon at bounding box center [744, 39] width 446 height 29
drag, startPoint x: 54, startPoint y: 0, endPoint x: 94, endPoint y: 93, distance: 101.6
click at [107, 100] on section "Videos Pandora Categorías de videos:" at bounding box center [743, 208] width 1486 height 271
click at [122, 61] on div "Menu Cerrar" at bounding box center [298, 39] width 446 height 47
click at [114, 33] on span "Menu" at bounding box center [107, 39] width 32 height 12
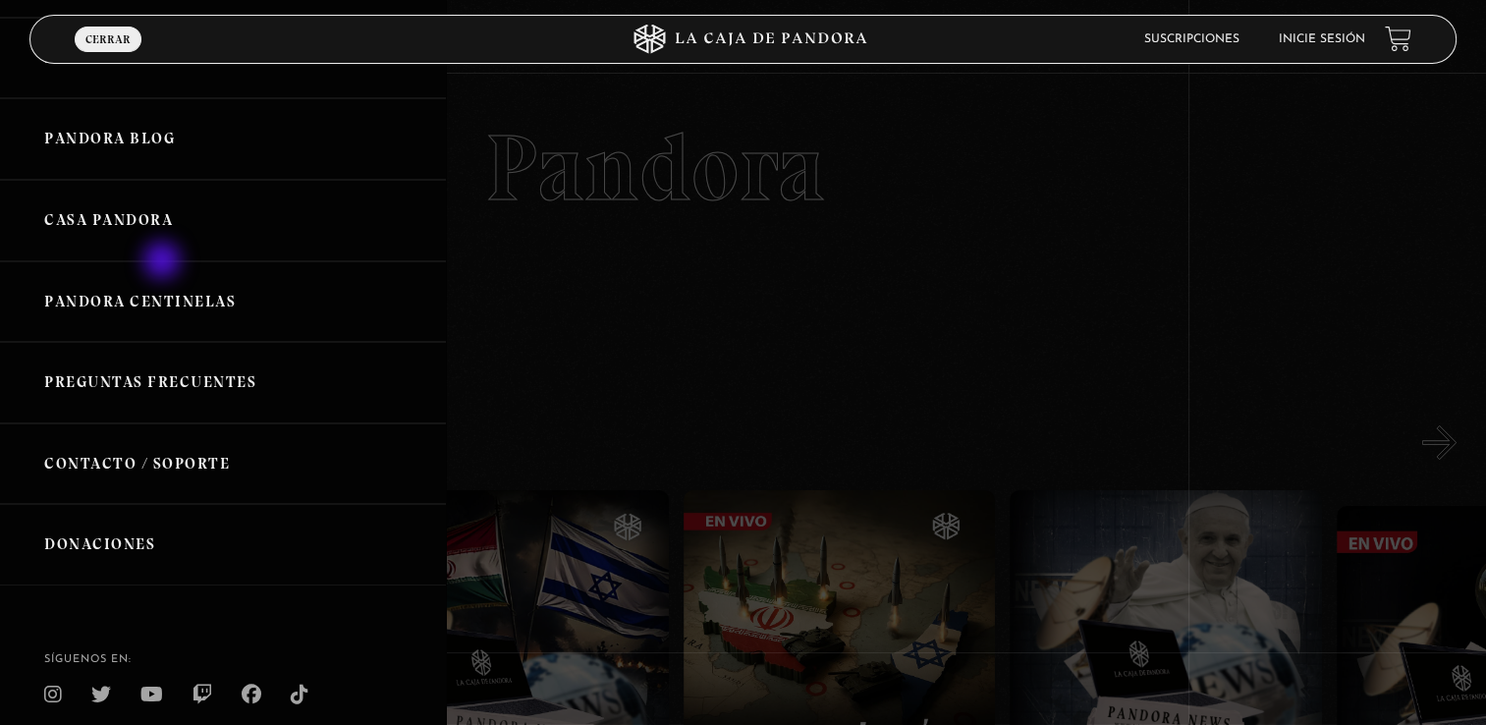
scroll to position [416, 0]
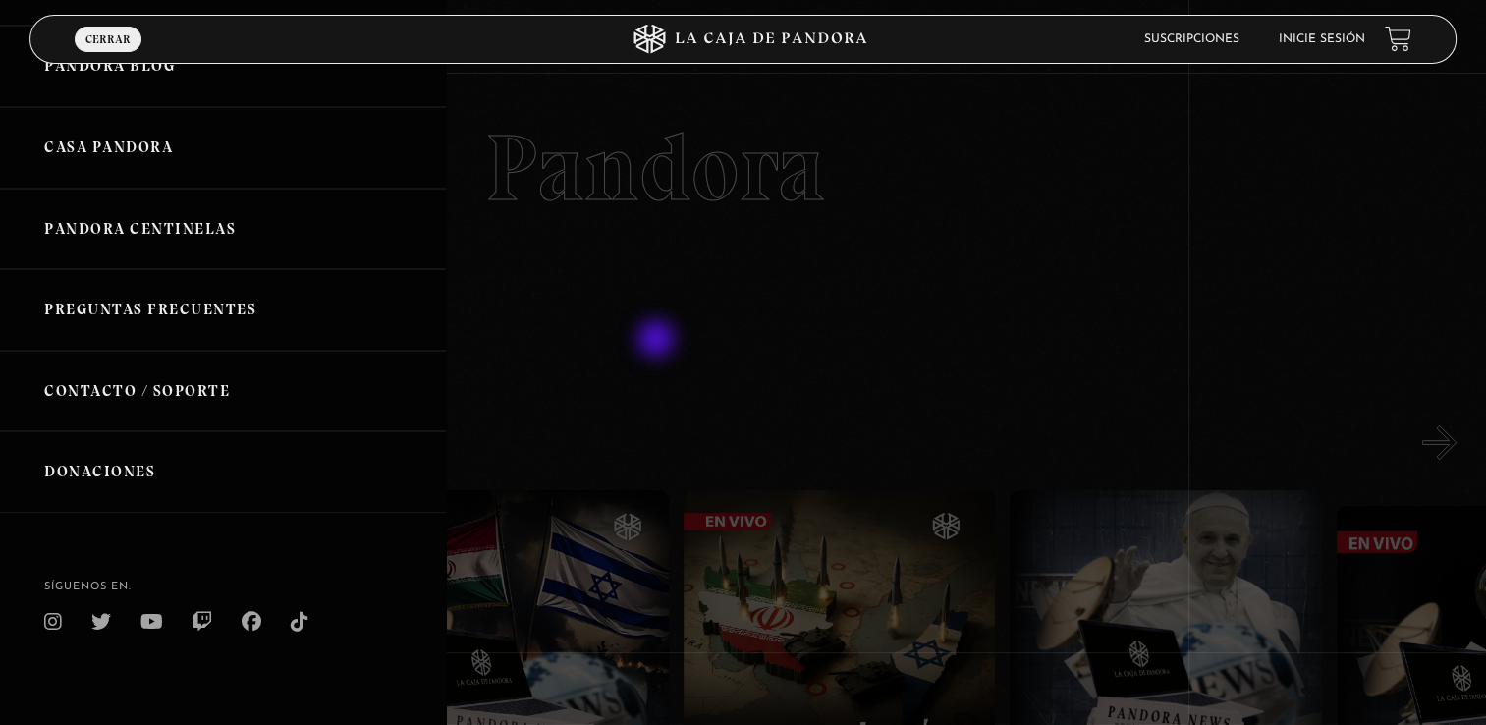
click at [658, 341] on div at bounding box center [743, 362] width 1486 height 725
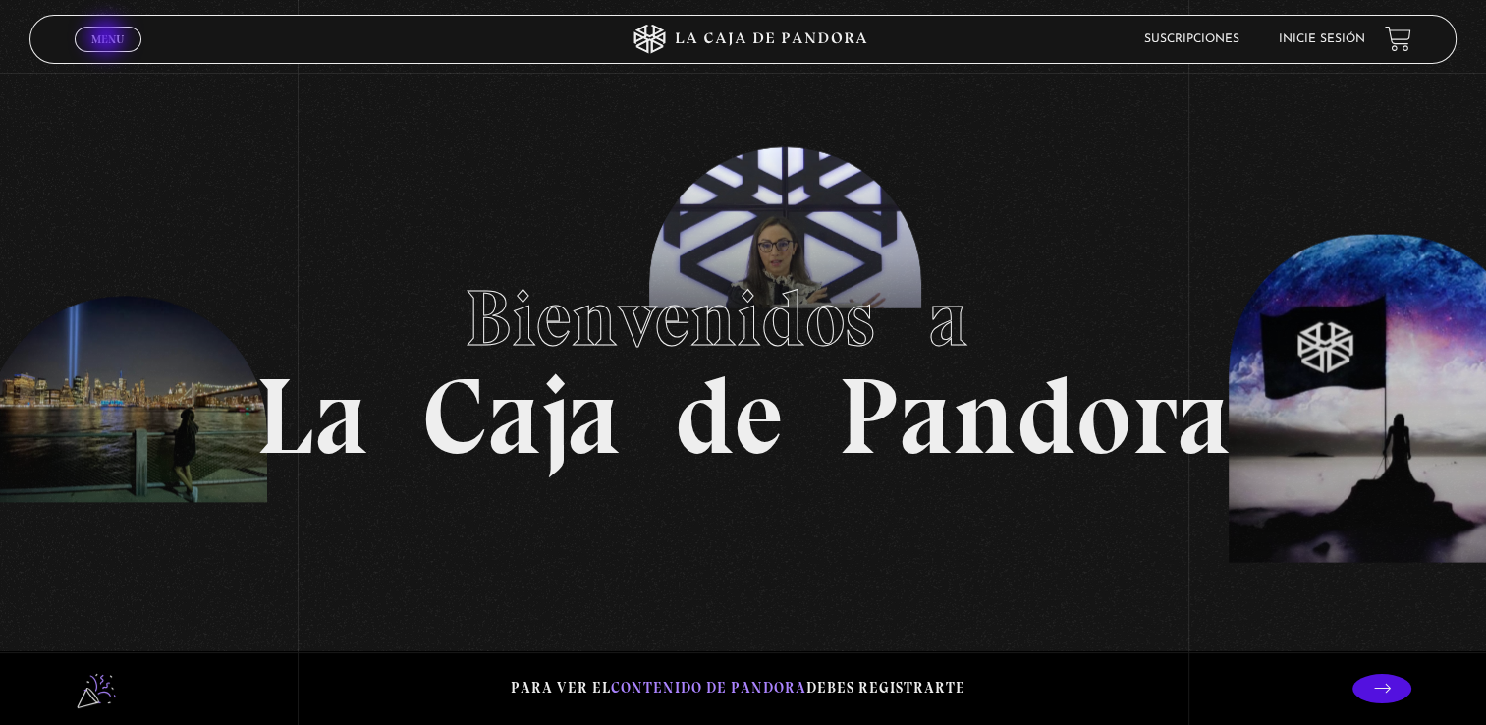
click at [108, 38] on span "Menu" at bounding box center [107, 39] width 32 height 12
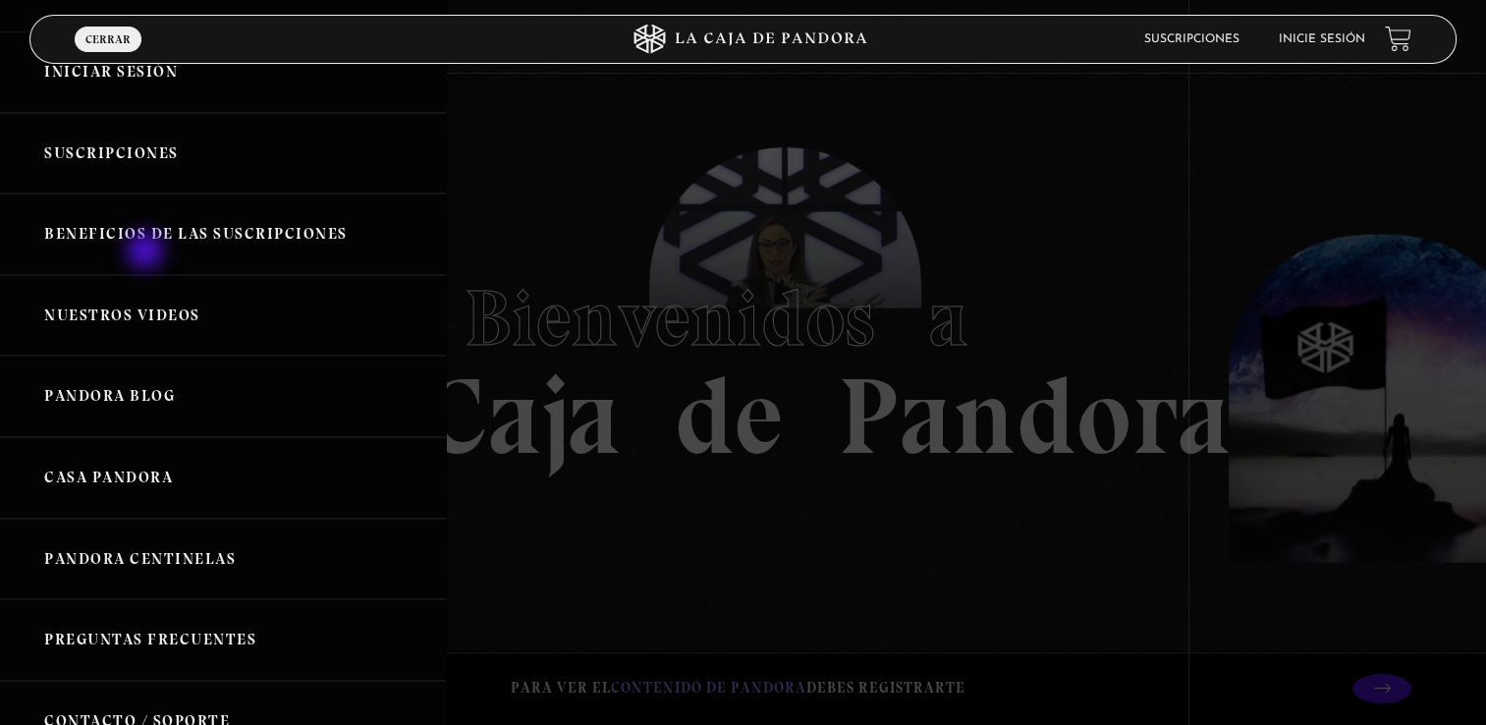
scroll to position [98, 0]
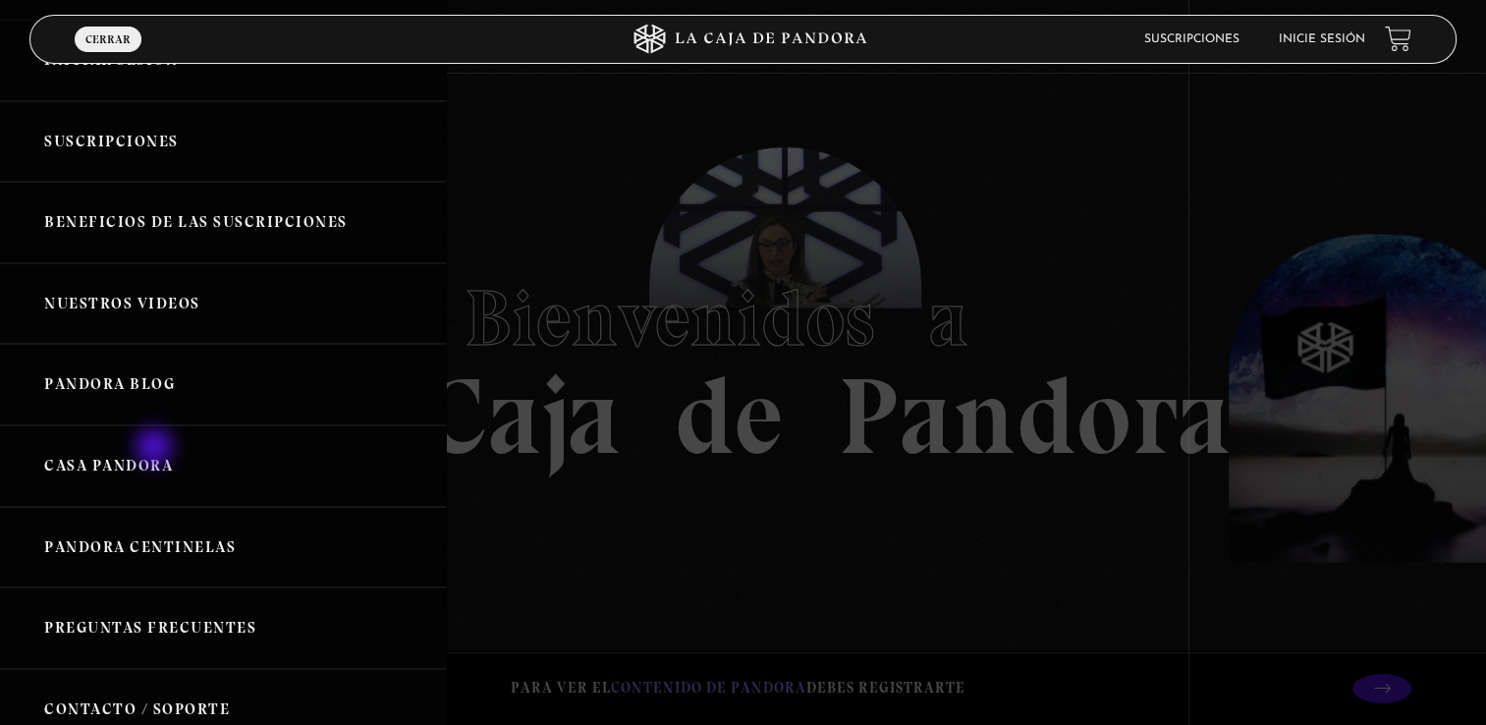
click at [156, 449] on link "Casa Pandora" at bounding box center [223, 466] width 446 height 82
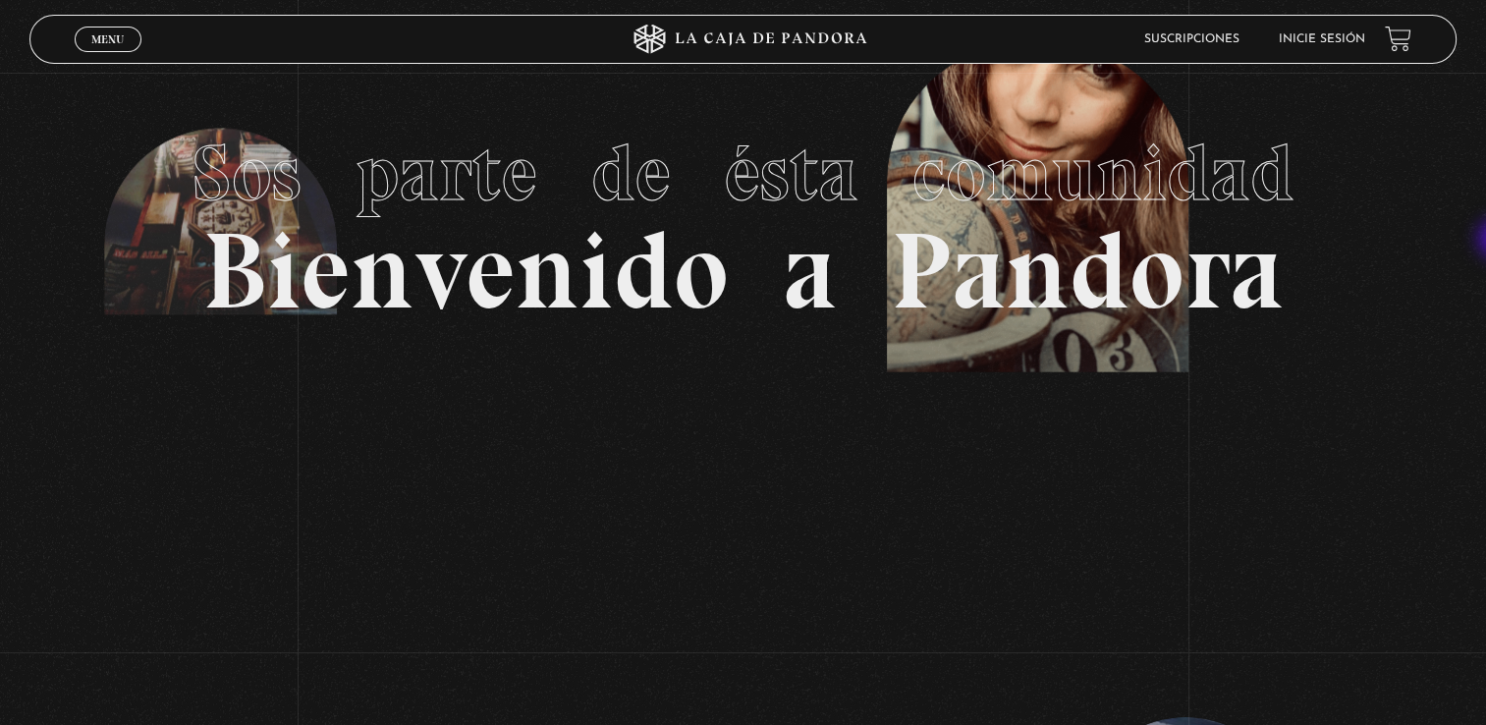
scroll to position [27, 0]
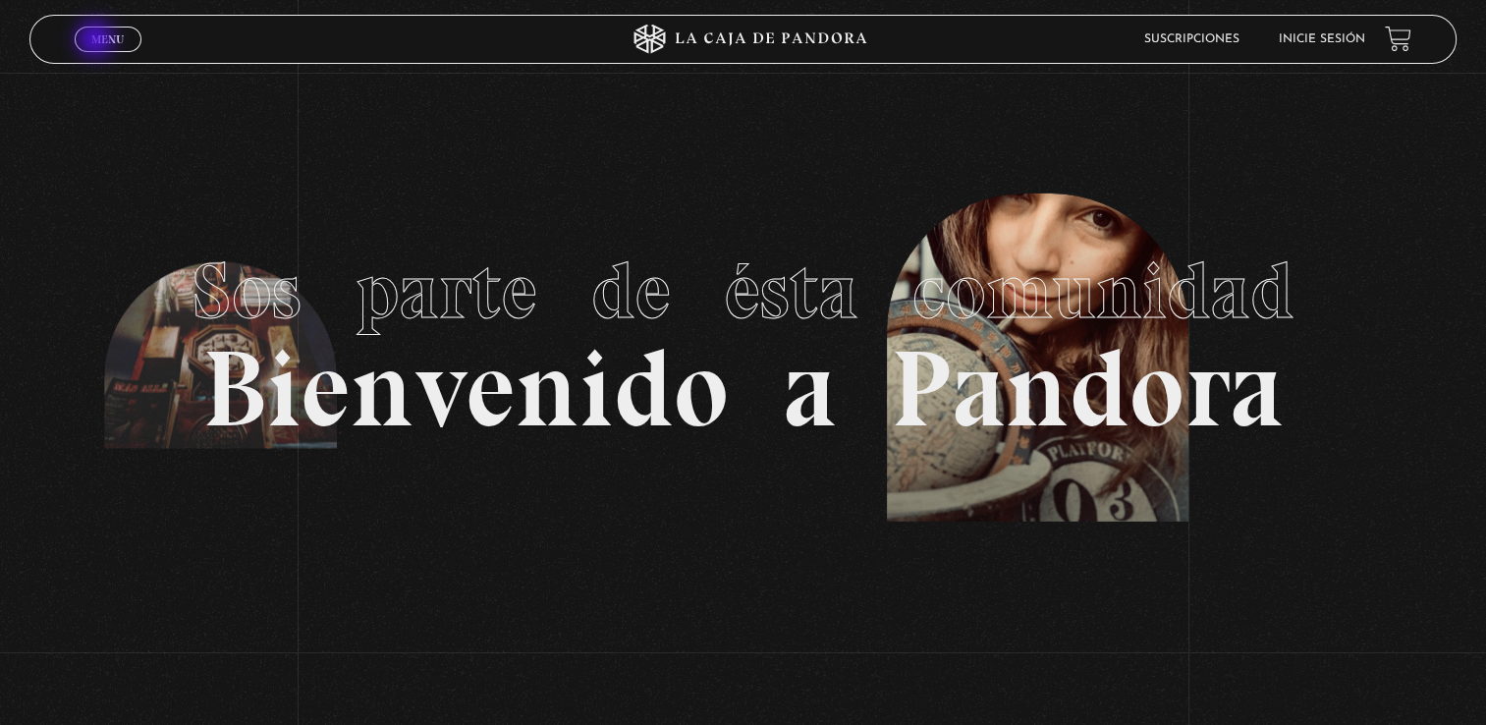
drag, startPoint x: 97, startPoint y: 41, endPoint x: 83, endPoint y: 48, distance: 15.4
click at [89, 44] on link "Menu Cerrar" at bounding box center [108, 40] width 67 height 26
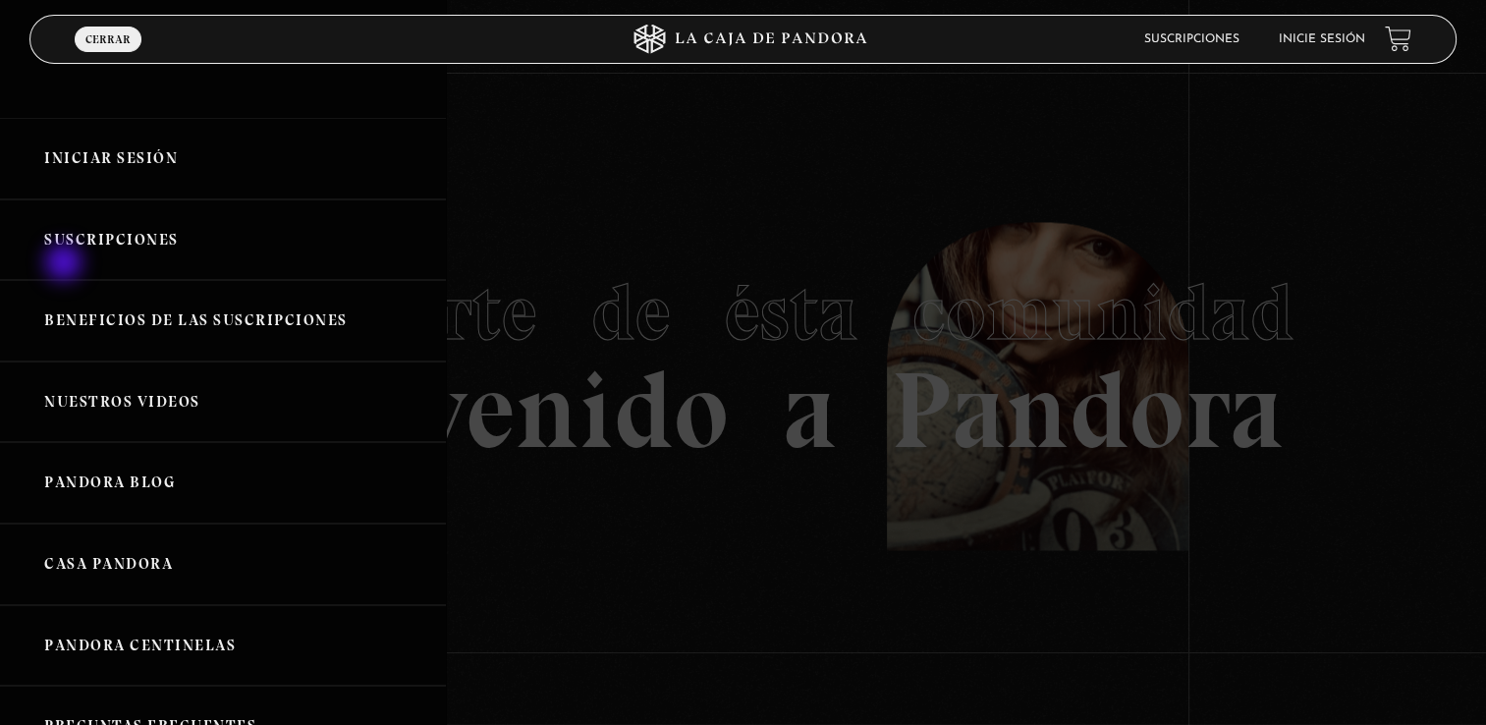
scroll to position [0, 0]
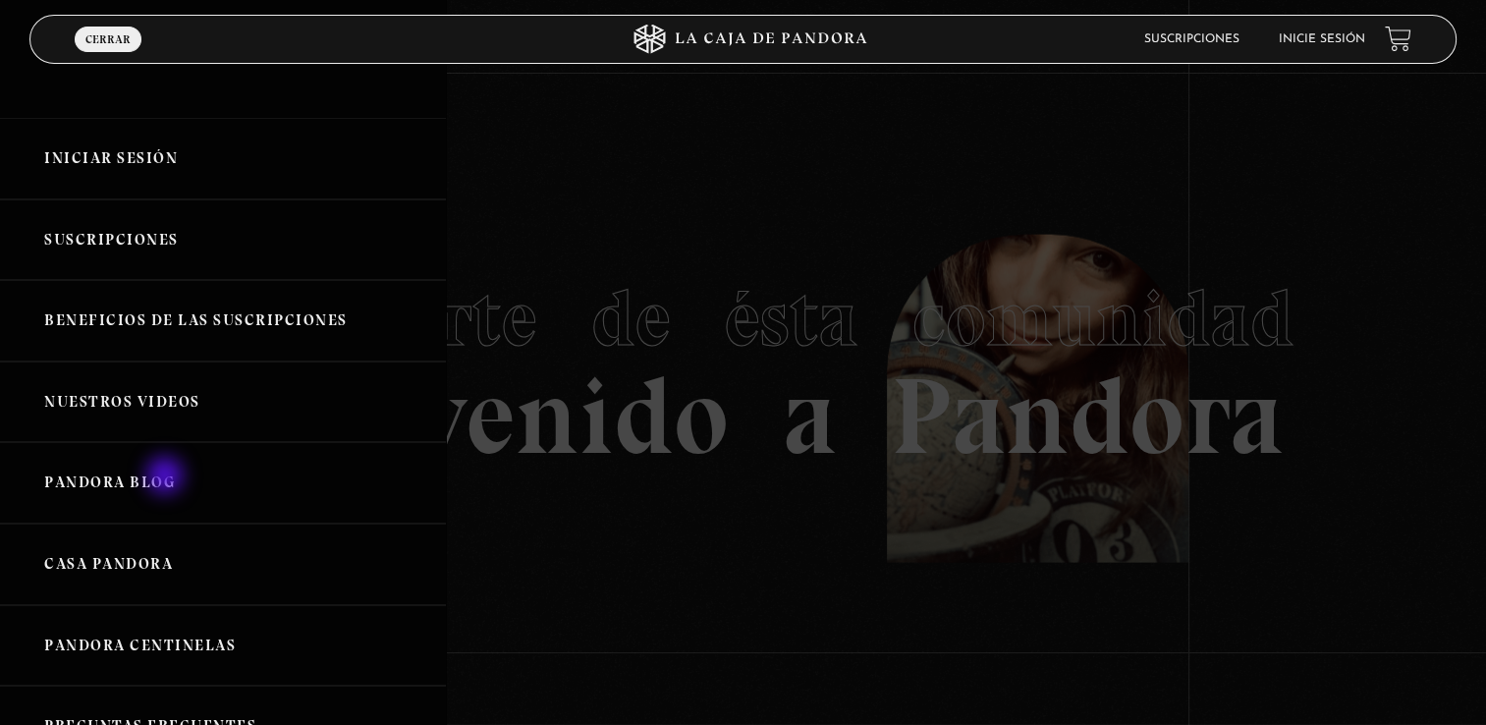
click at [167, 477] on link "Pandora Blog" at bounding box center [223, 483] width 446 height 82
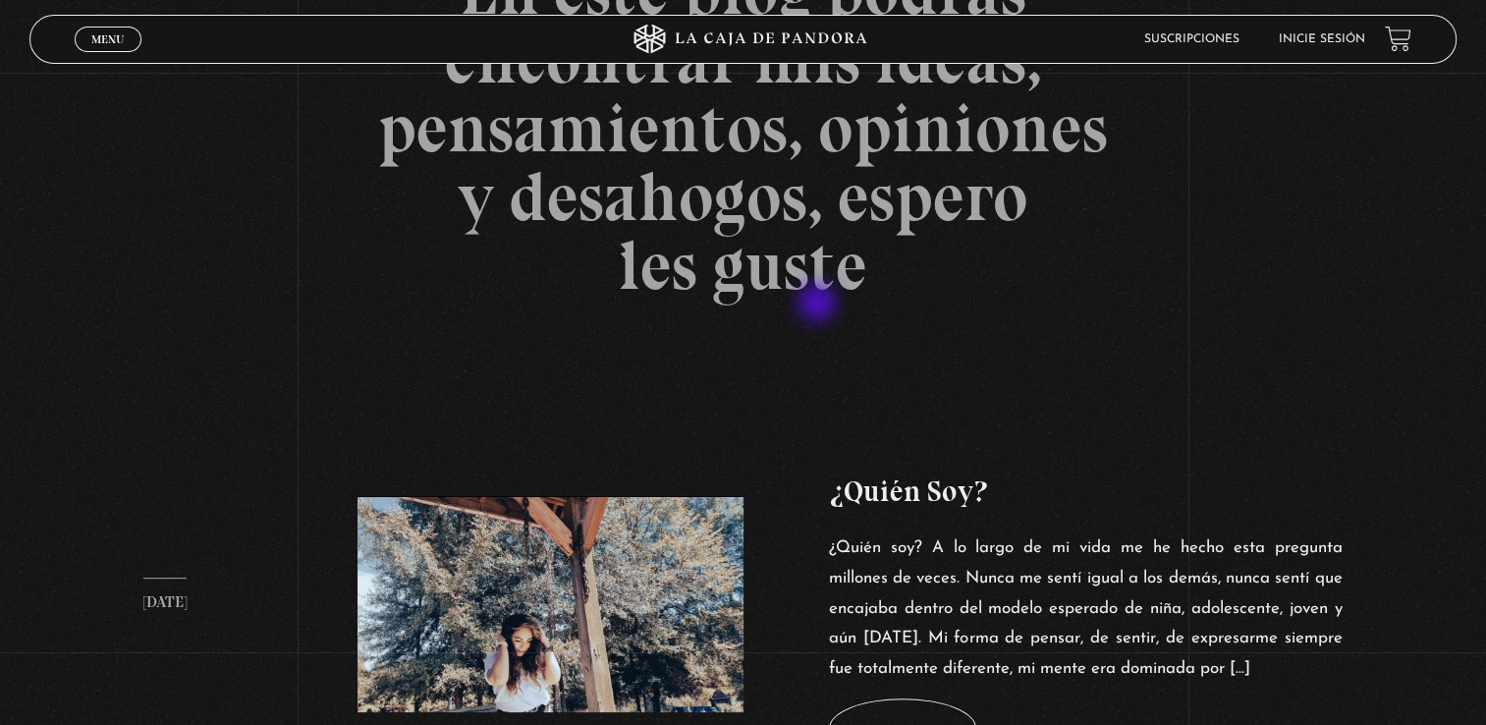
scroll to position [319, 0]
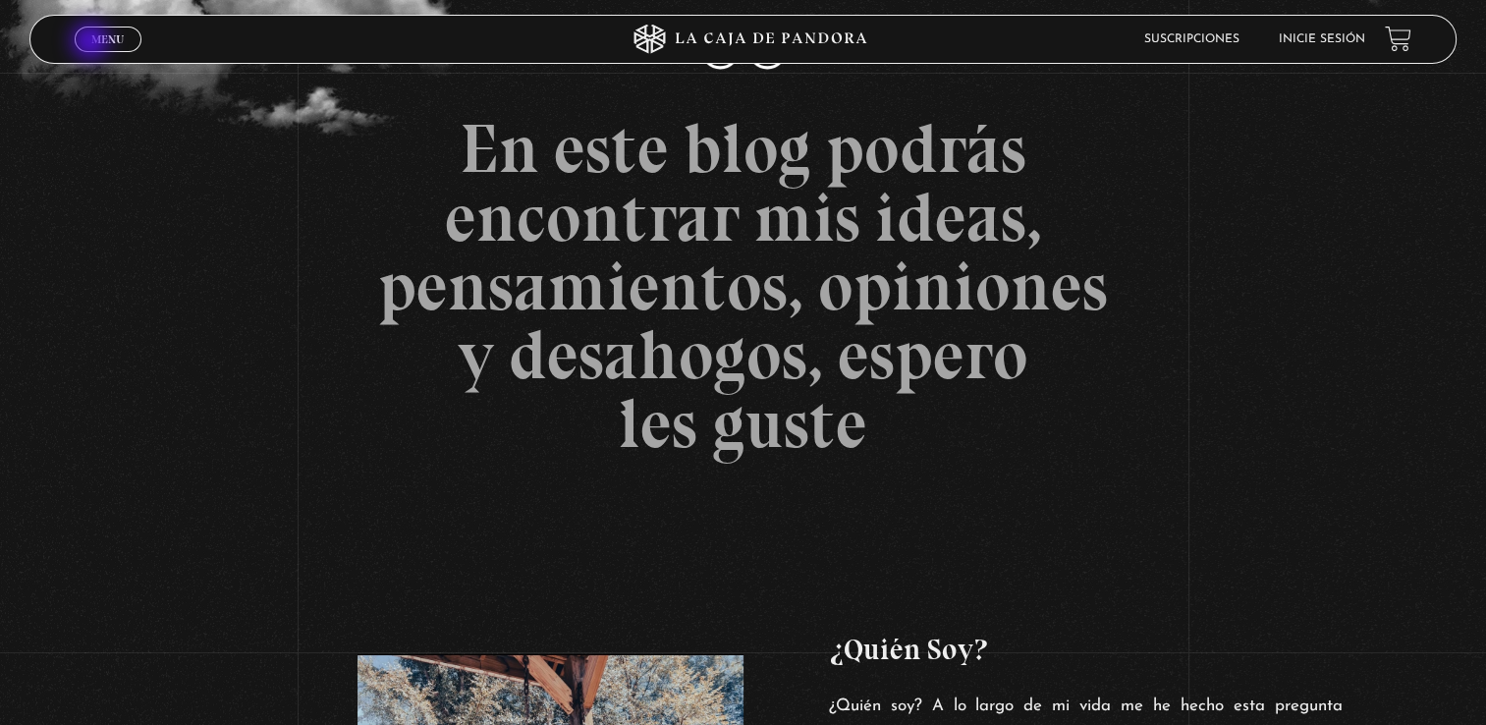
click at [92, 43] on span "Menu" at bounding box center [107, 39] width 32 height 12
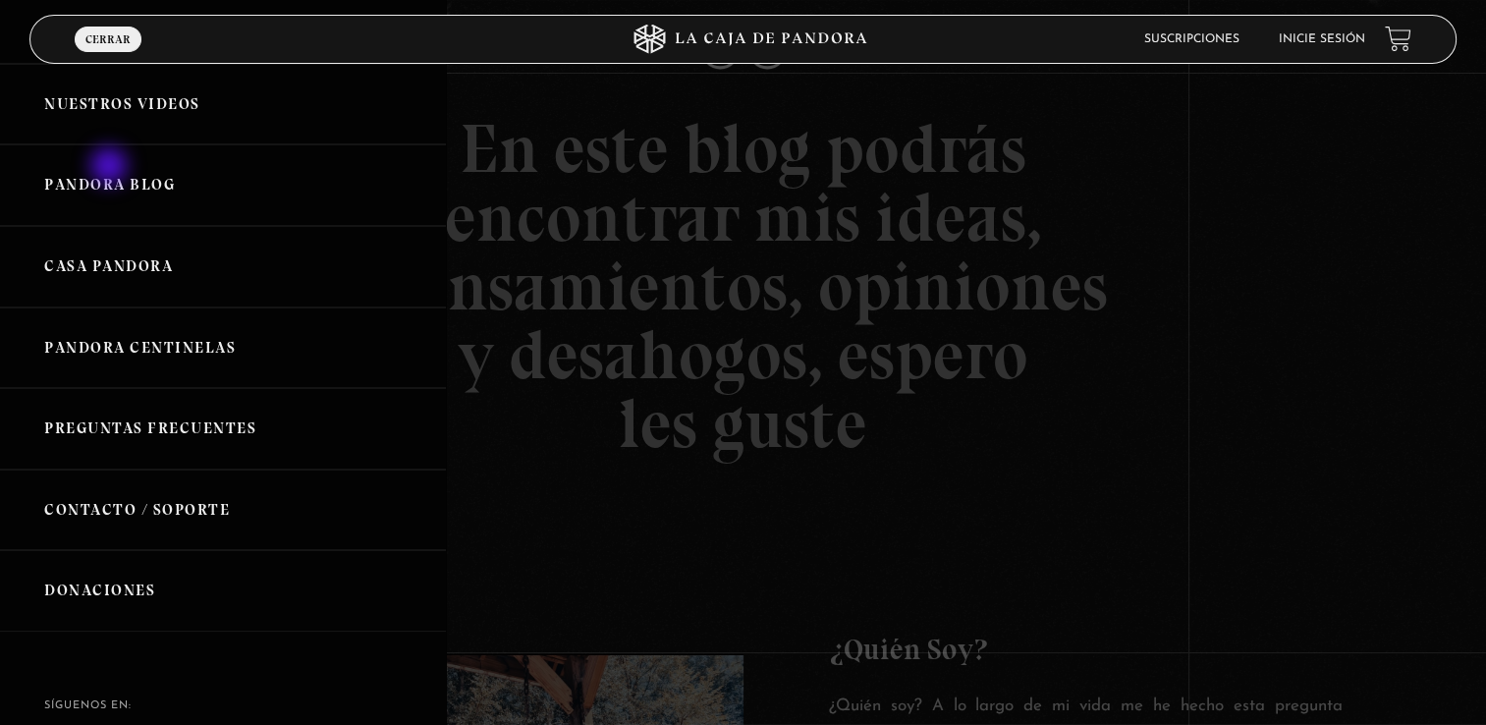
scroll to position [393, 0]
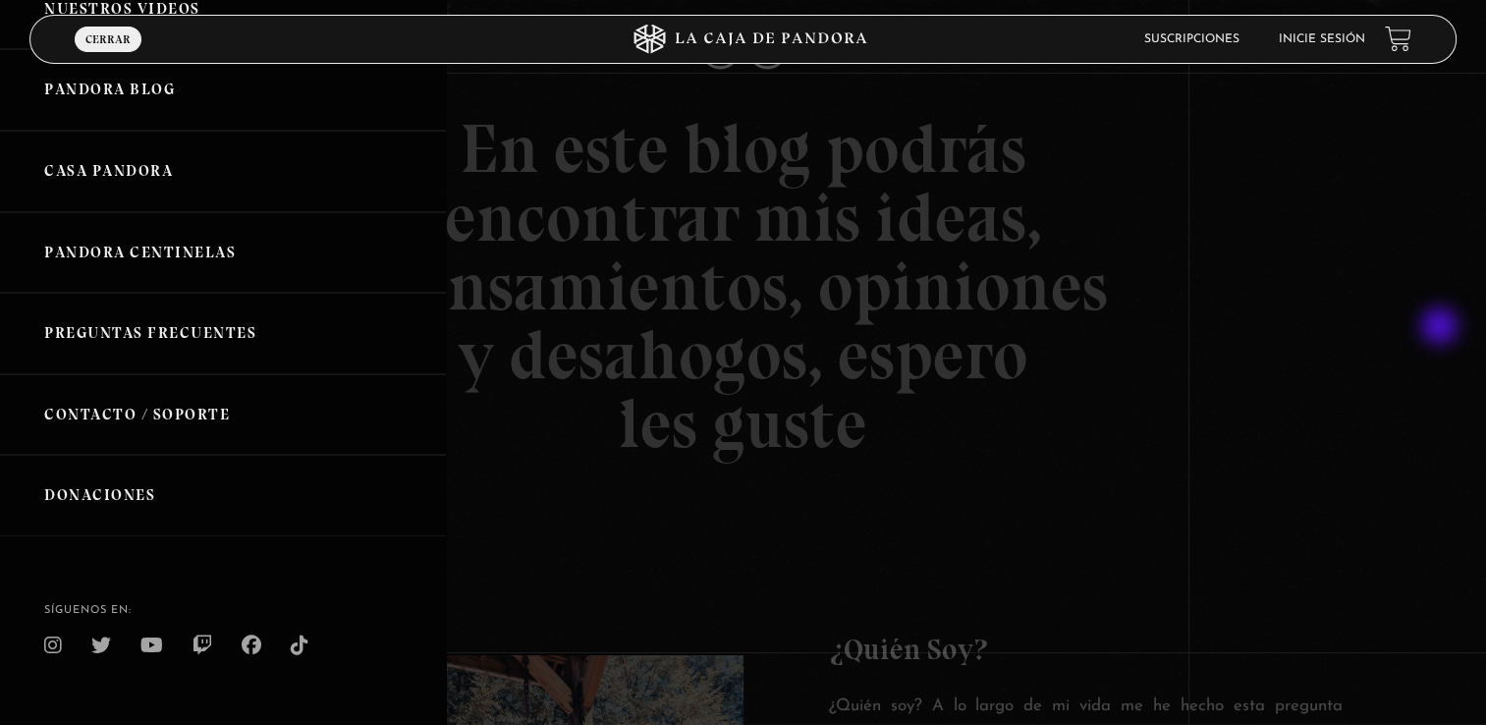
click at [1442, 328] on div at bounding box center [743, 362] width 1486 height 725
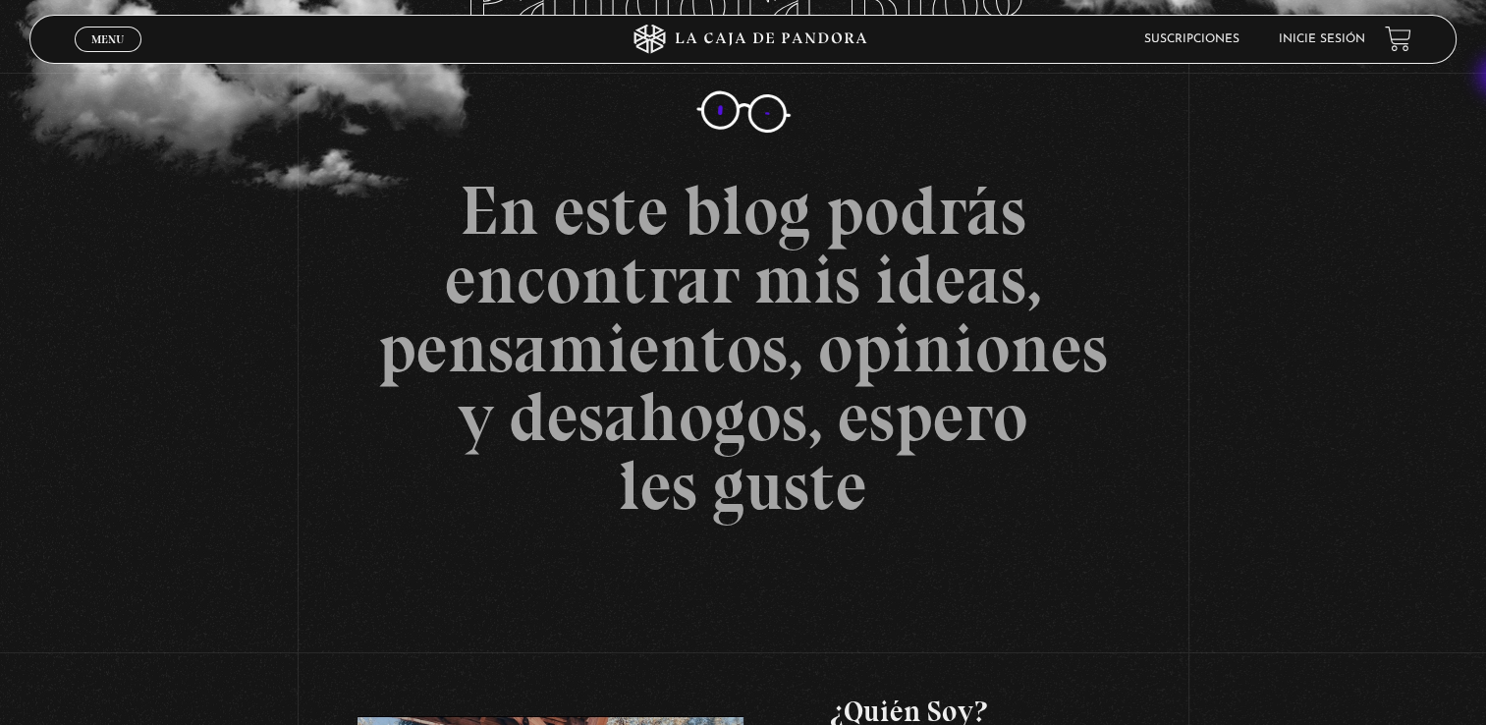
scroll to position [0, 0]
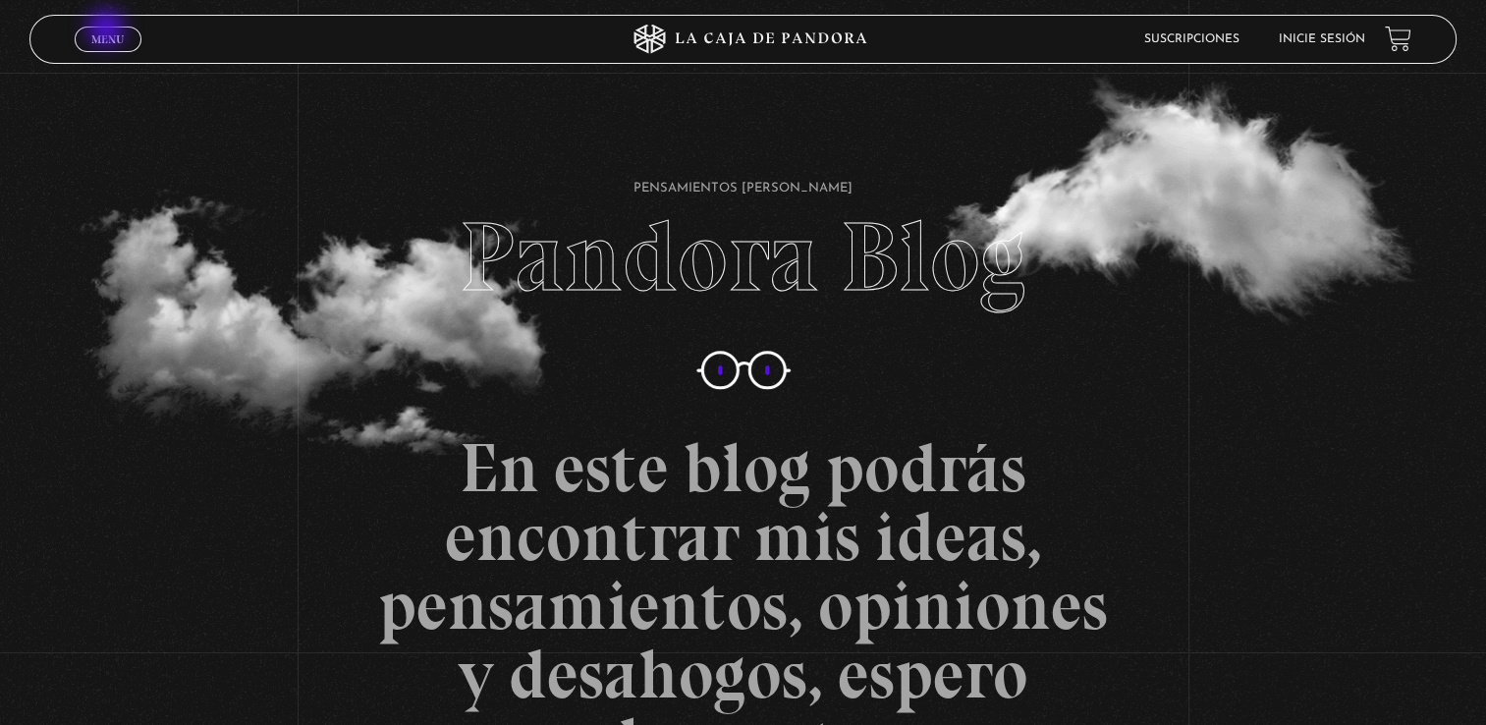
click at [108, 29] on link "Menu Cerrar" at bounding box center [108, 40] width 67 height 26
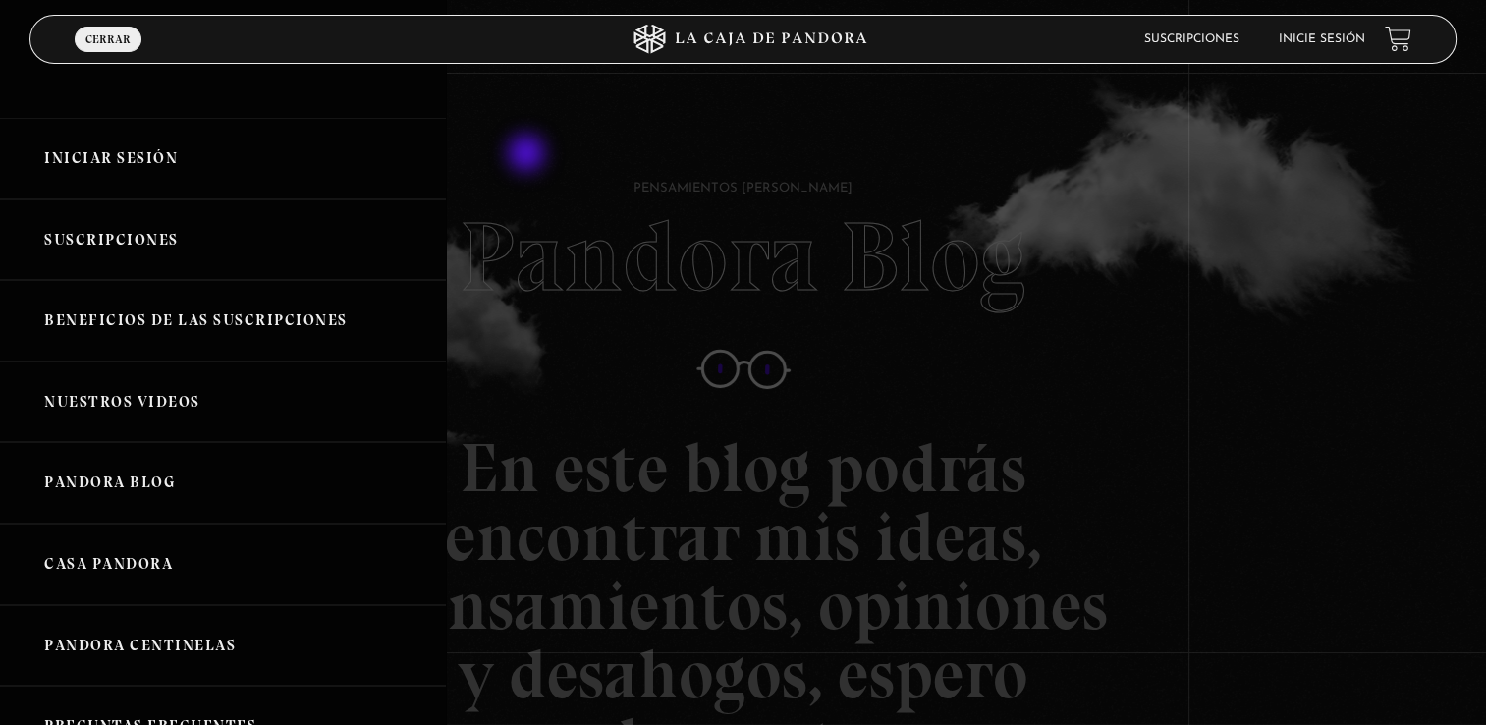
click at [955, 90] on div at bounding box center [743, 362] width 1486 height 725
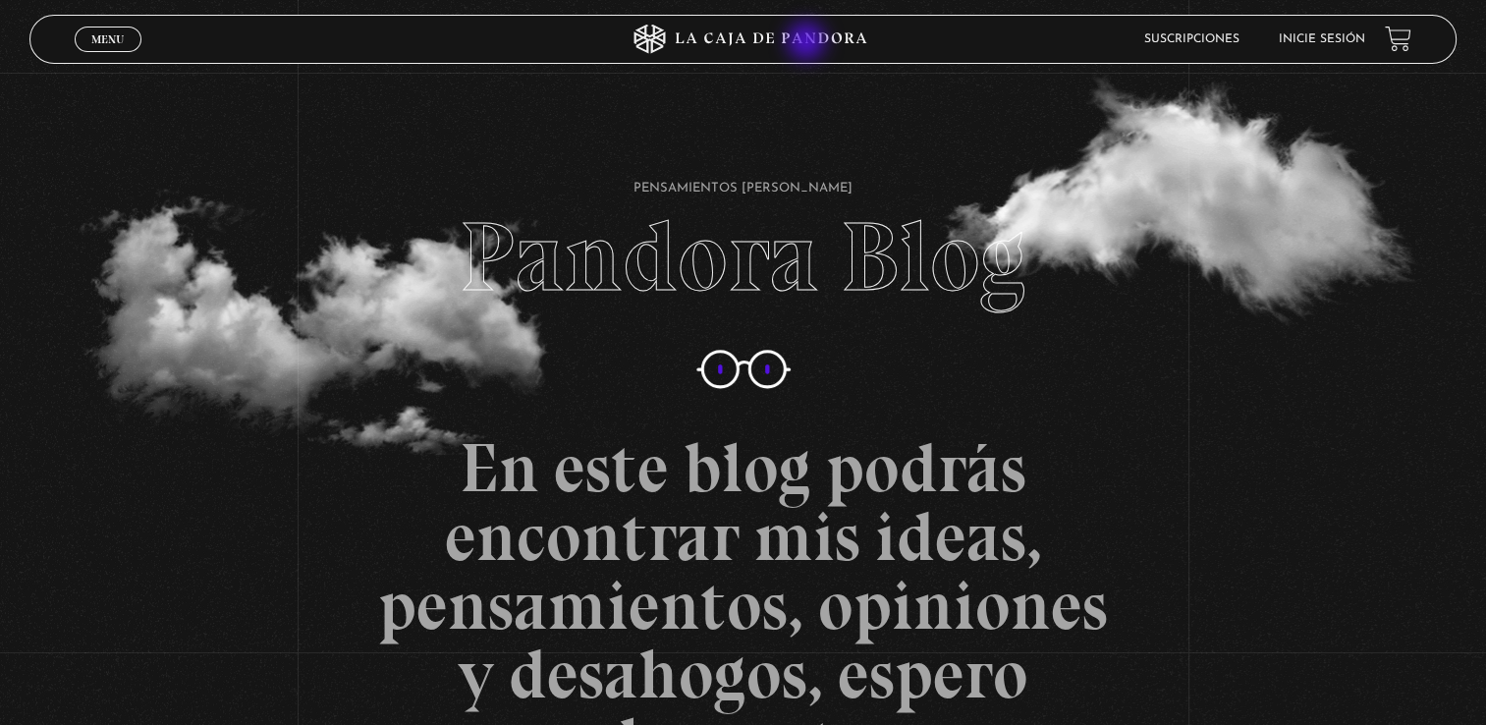
click at [808, 43] on icon at bounding box center [744, 39] width 446 height 29
